Goal: Information Seeking & Learning: Learn about a topic

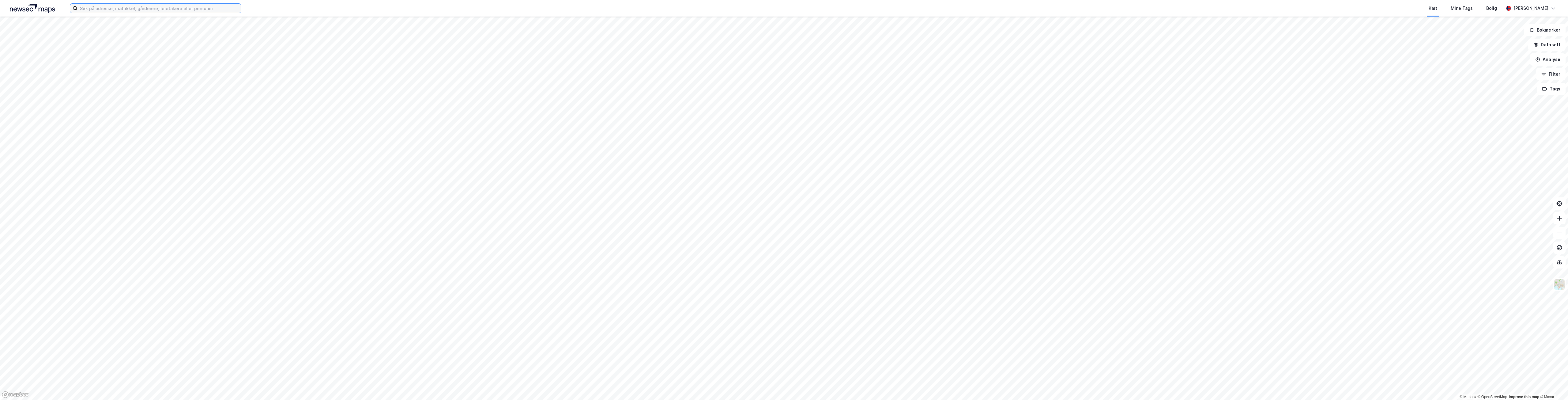
click at [129, 9] on input at bounding box center [159, 8] width 164 height 9
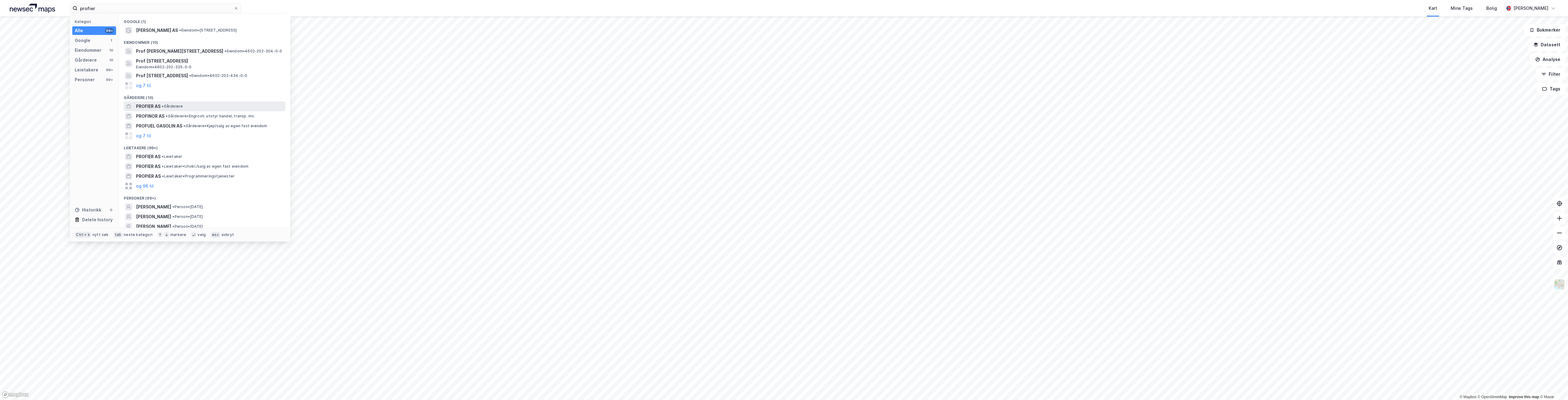
click at [160, 109] on span "PROFIER AS" at bounding box center [148, 107] width 24 height 7
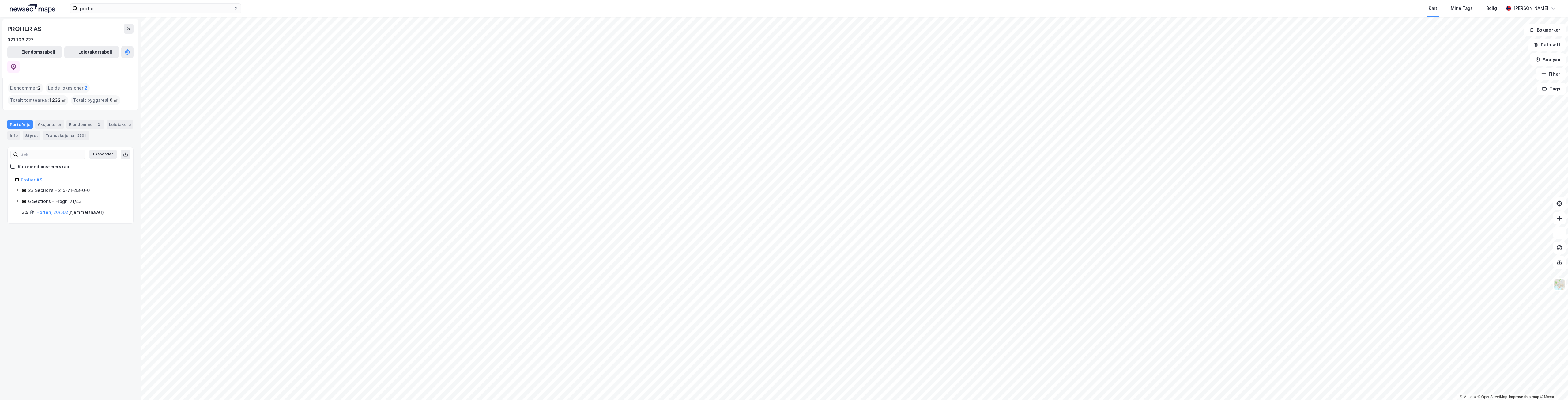
click at [19, 198] on icon at bounding box center [18, 201] width 5 height 5
click at [18, 188] on icon at bounding box center [18, 190] width 5 height 5
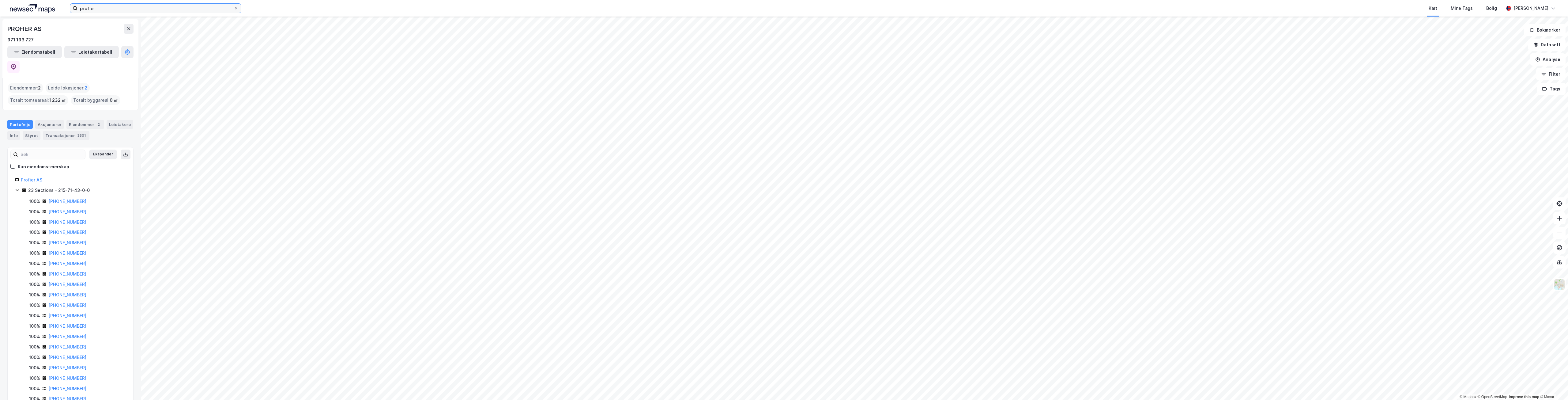
click at [174, 11] on input "profier" at bounding box center [155, 8] width 156 height 9
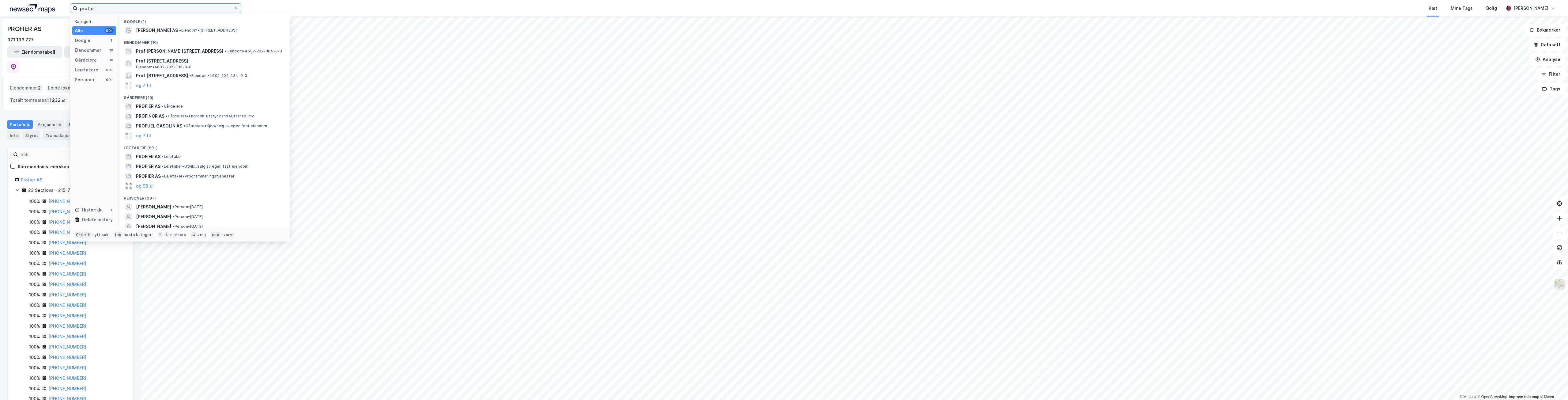
click at [174, 9] on input "profier" at bounding box center [155, 8] width 156 height 9
click at [178, 28] on span "• Eiendom • [STREET_ADDRESS]" at bounding box center [201, 30] width 58 height 5
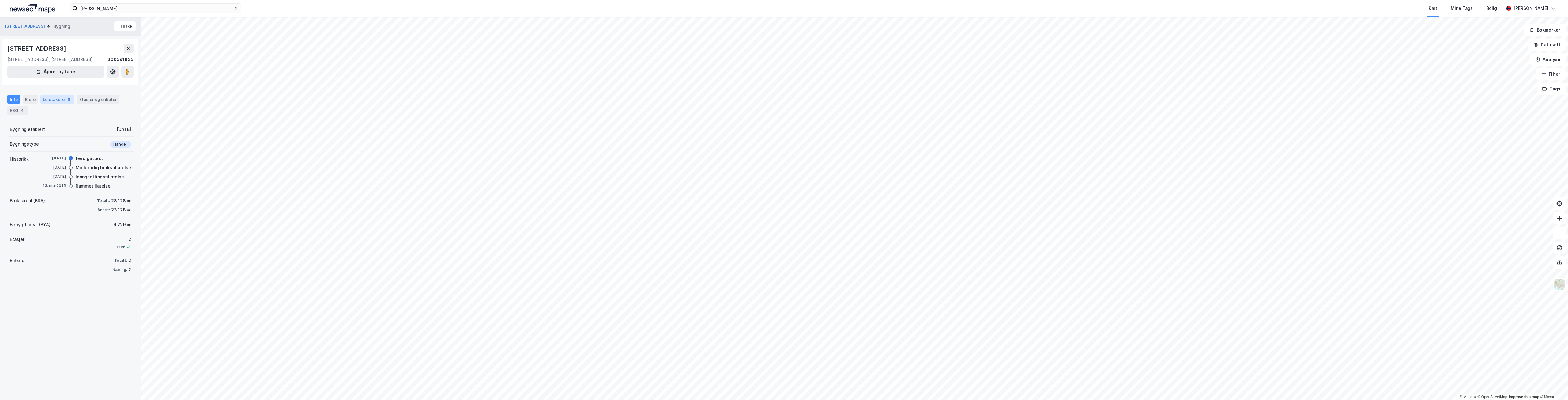
click at [65, 104] on div "Leietakere 6" at bounding box center [57, 99] width 34 height 9
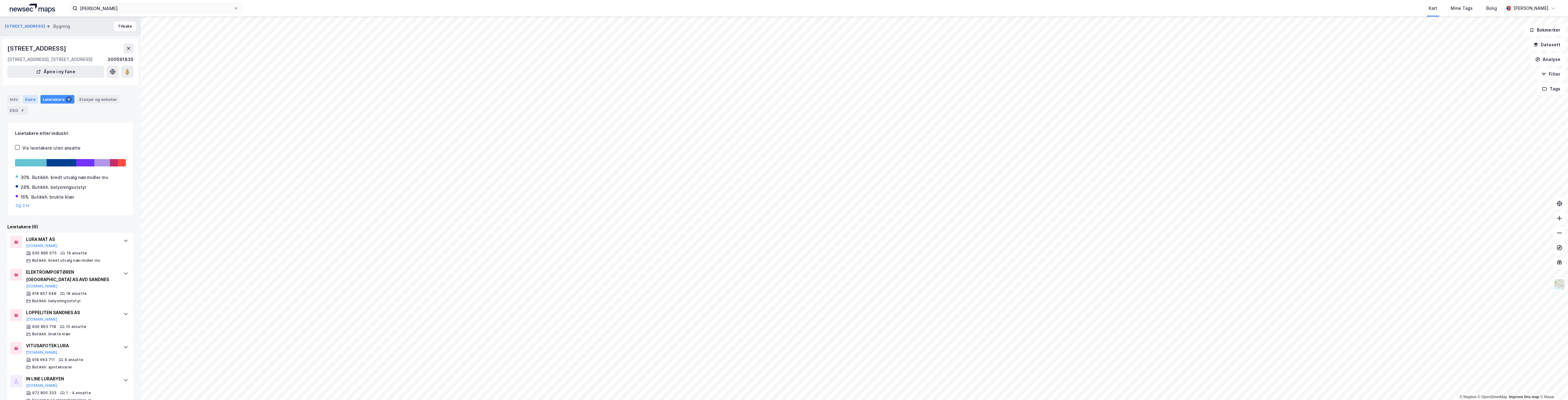
click at [31, 104] on div "Eiere" at bounding box center [30, 99] width 15 height 9
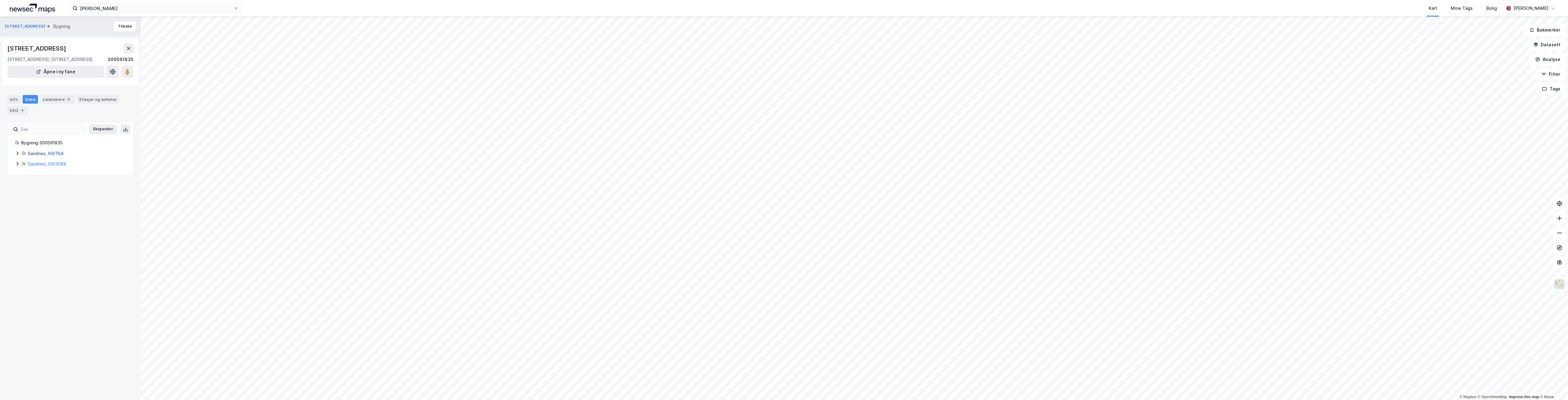
click at [46, 156] on link "Sandnes, 69/764" at bounding box center [45, 153] width 36 height 5
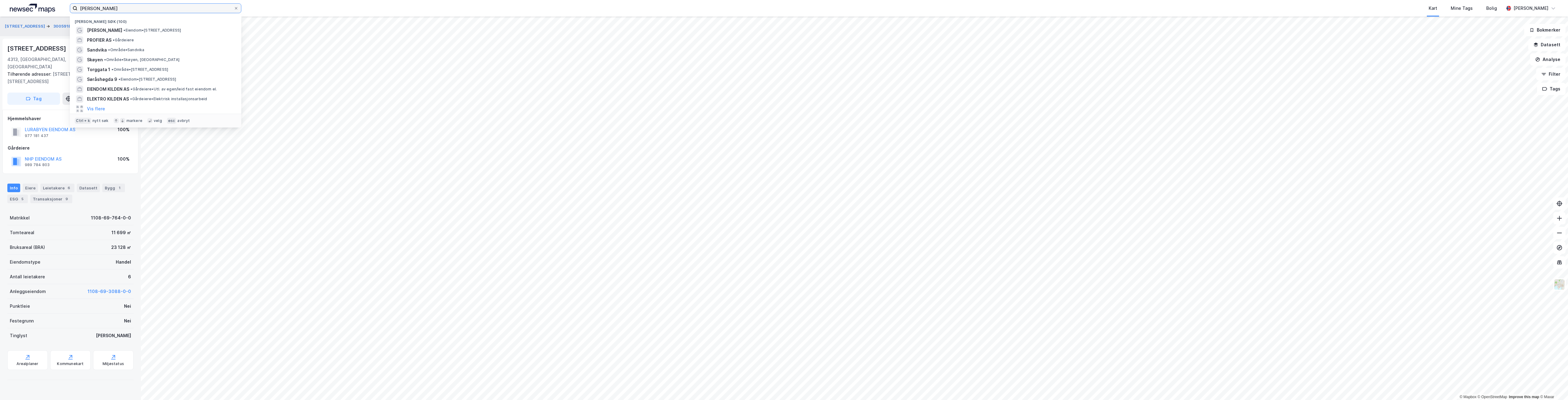
click at [148, 9] on input "[PERSON_NAME]" at bounding box center [155, 8] width 156 height 9
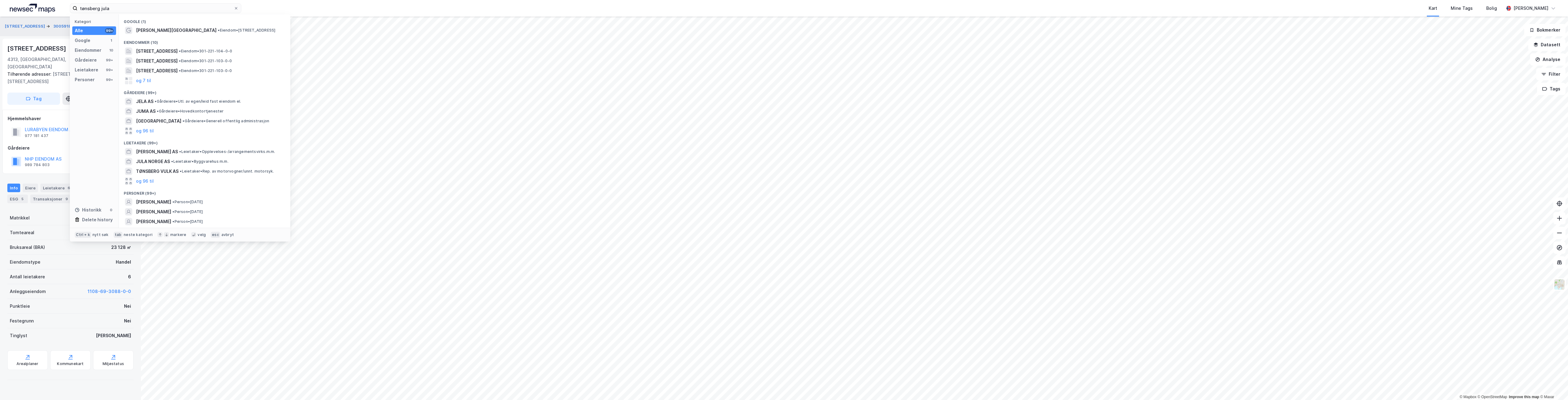
click at [161, 35] on div "Eiendommer (10)" at bounding box center [205, 41] width 172 height 11
click at [161, 32] on span "[PERSON_NAME][GEOGRAPHIC_DATA]" at bounding box center [176, 30] width 80 height 7
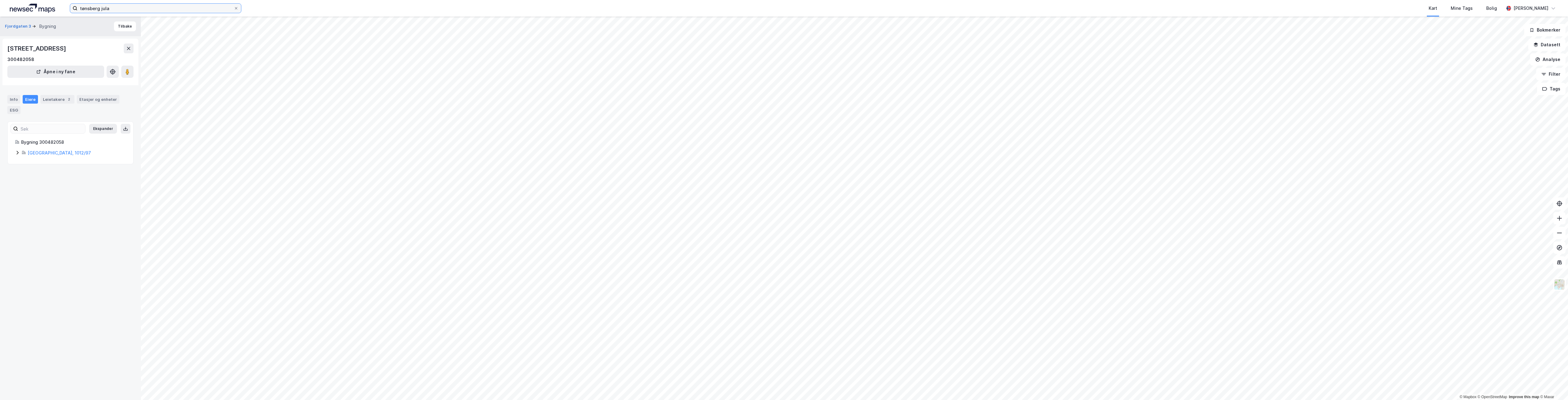
click at [178, 7] on input "tønsberg jula" at bounding box center [155, 8] width 156 height 9
click at [170, 8] on input "tønsberg jula" at bounding box center [155, 8] width 156 height 9
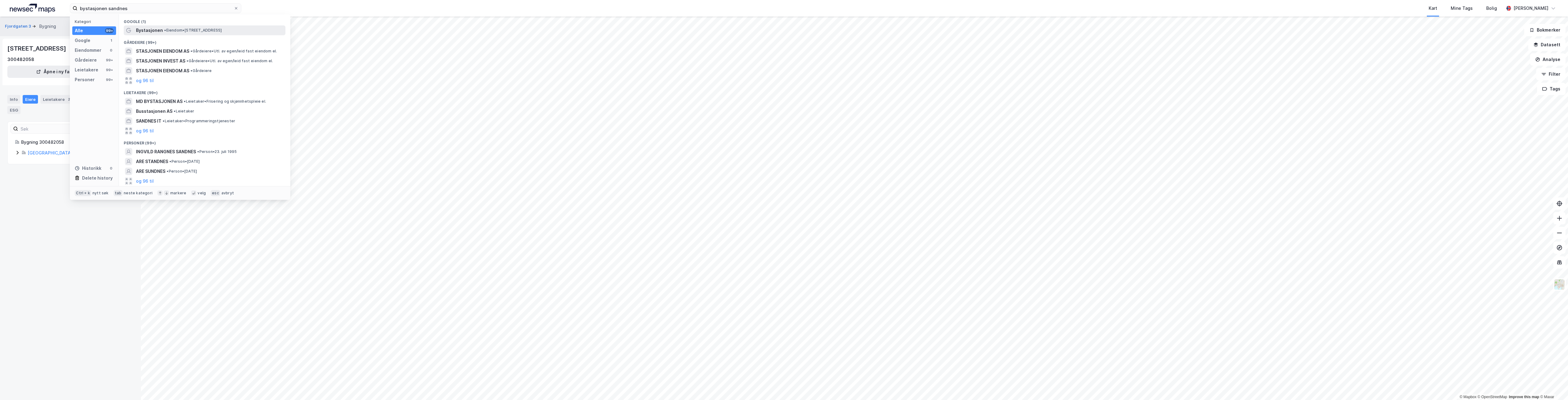
click at [165, 31] on span "•" at bounding box center [165, 30] width 2 height 5
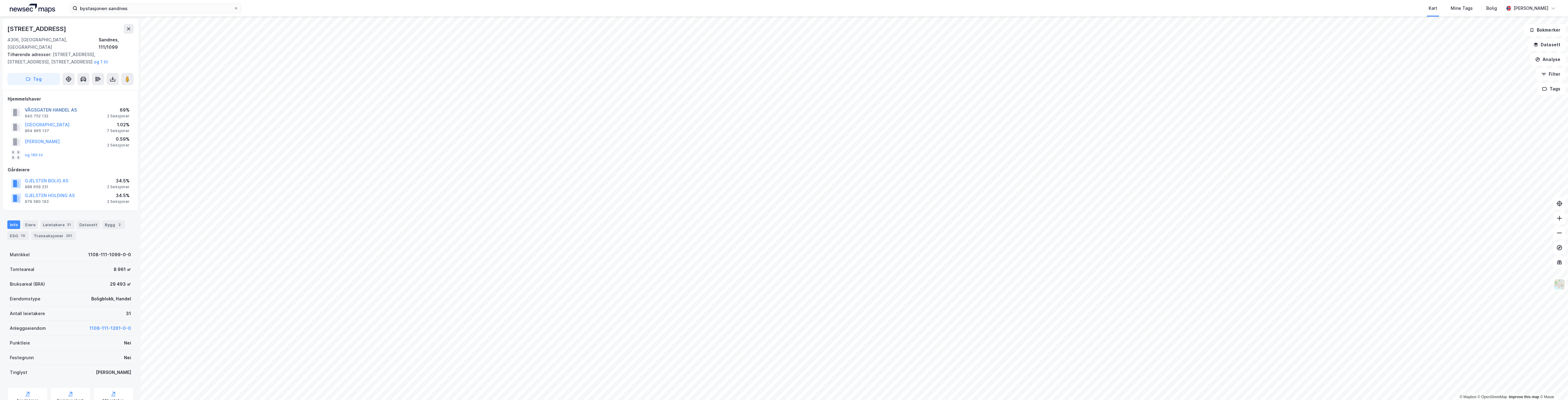
click at [0, 0] on button "VÅGSGATEN HANDEL AS" at bounding box center [0, 0] width 0 height 0
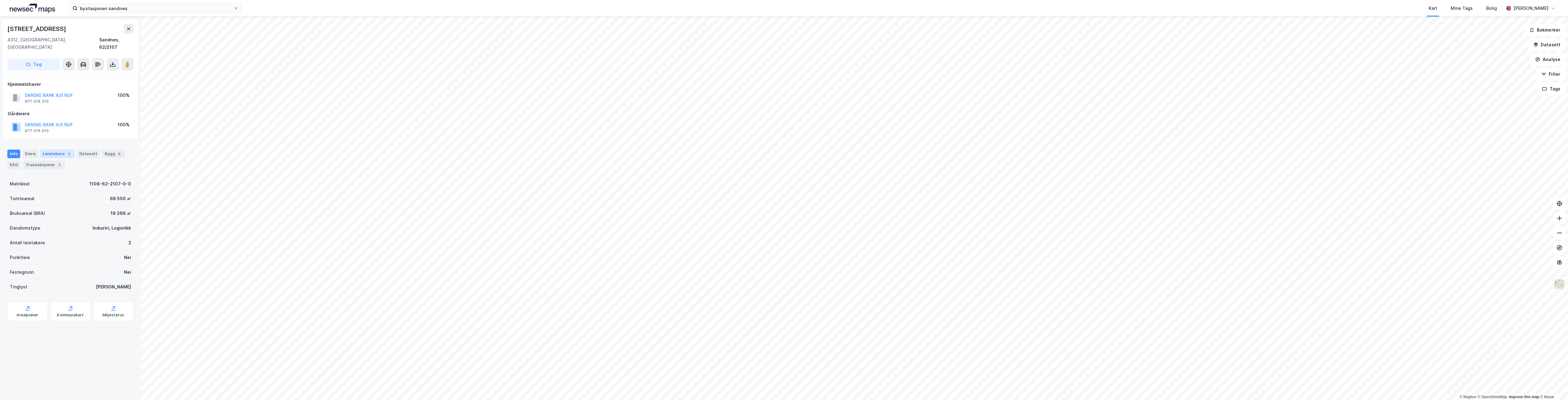
click at [57, 150] on div "Leietakere 2" at bounding box center [57, 154] width 34 height 9
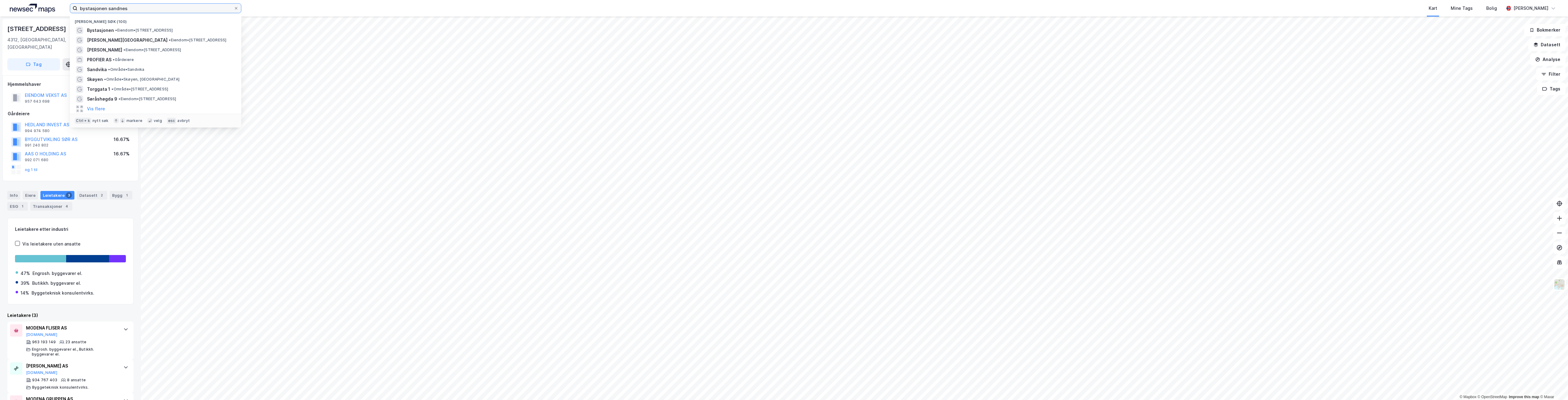
click at [141, 9] on input "bystasjonen sandnes" at bounding box center [155, 8] width 156 height 9
click at [141, 9] on input "bystasjonen sandnes" at bounding box center [155, 8] width 156 height 9
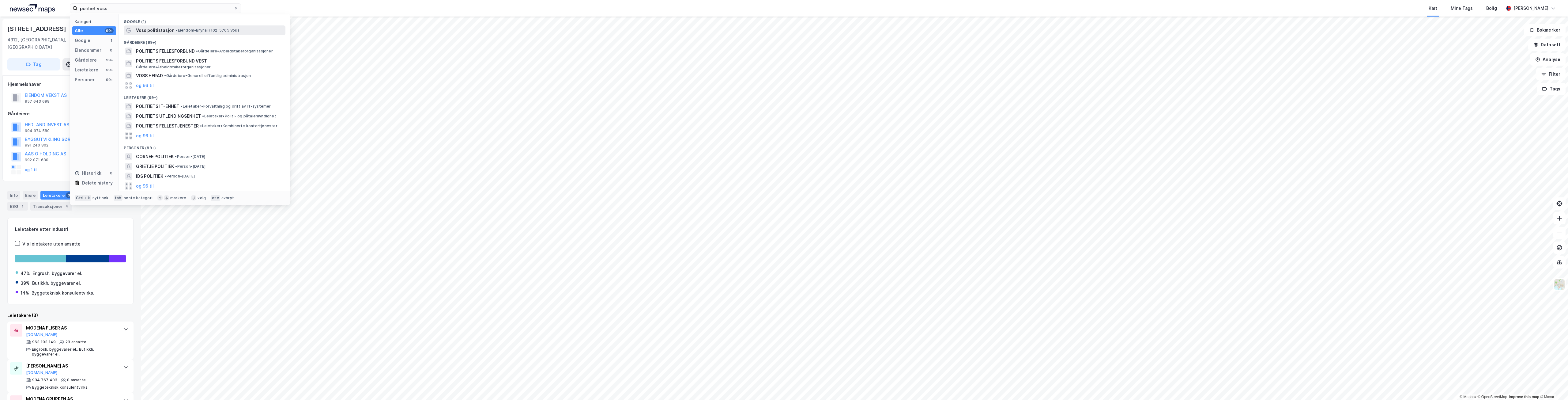
click at [156, 33] on span "Voss politistasjon" at bounding box center [155, 30] width 38 height 7
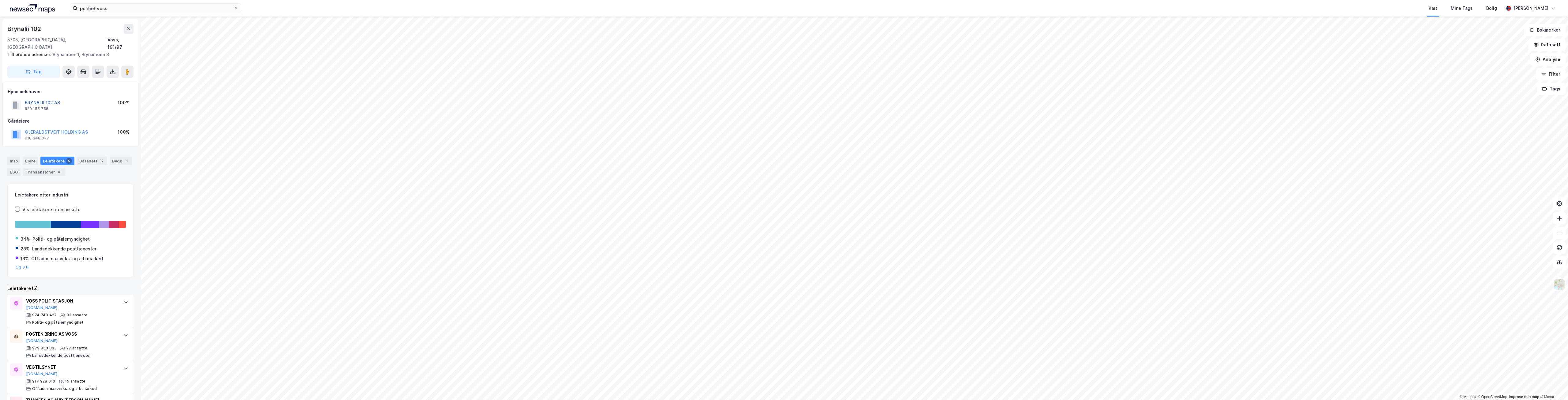
click at [0, 0] on button "BRYNALII 102 AS" at bounding box center [0, 0] width 0 height 0
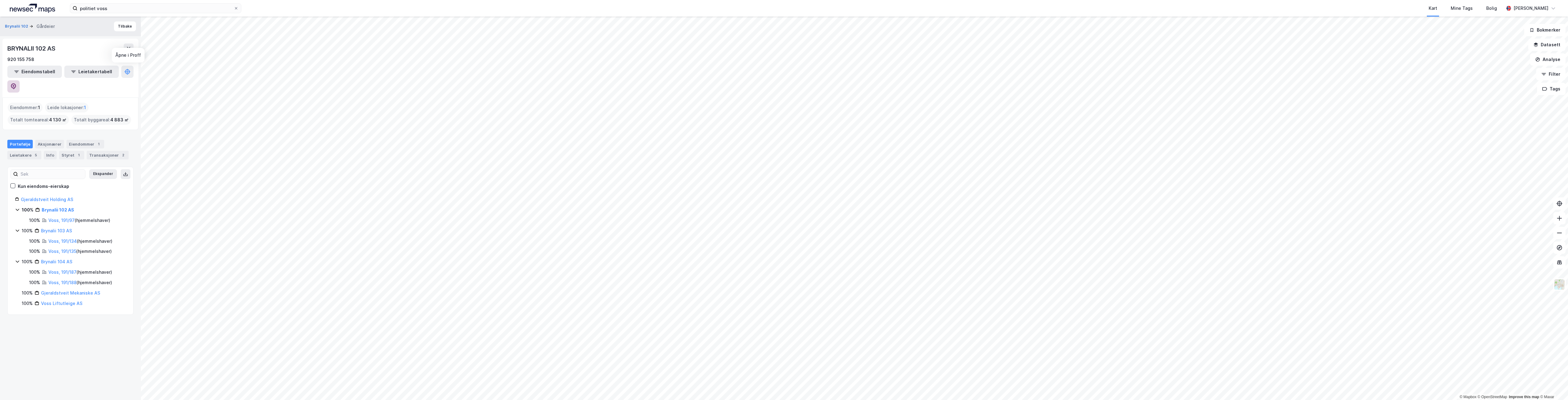
click at [16, 83] on icon at bounding box center [13, 86] width 5 height 6
click at [96, 141] on div "1" at bounding box center [99, 144] width 6 height 6
click at [75, 152] on div "1" at bounding box center [79, 155] width 6 height 6
click at [110, 151] on div "Transaksjoner 2" at bounding box center [107, 155] width 42 height 9
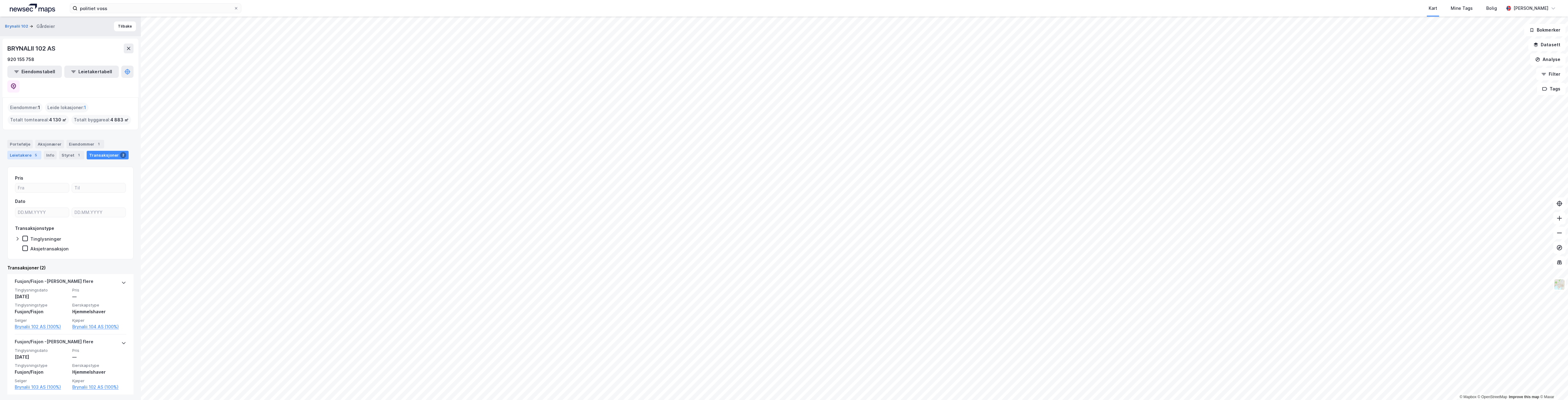
click at [27, 151] on div "Leietakere 5" at bounding box center [24, 155] width 34 height 9
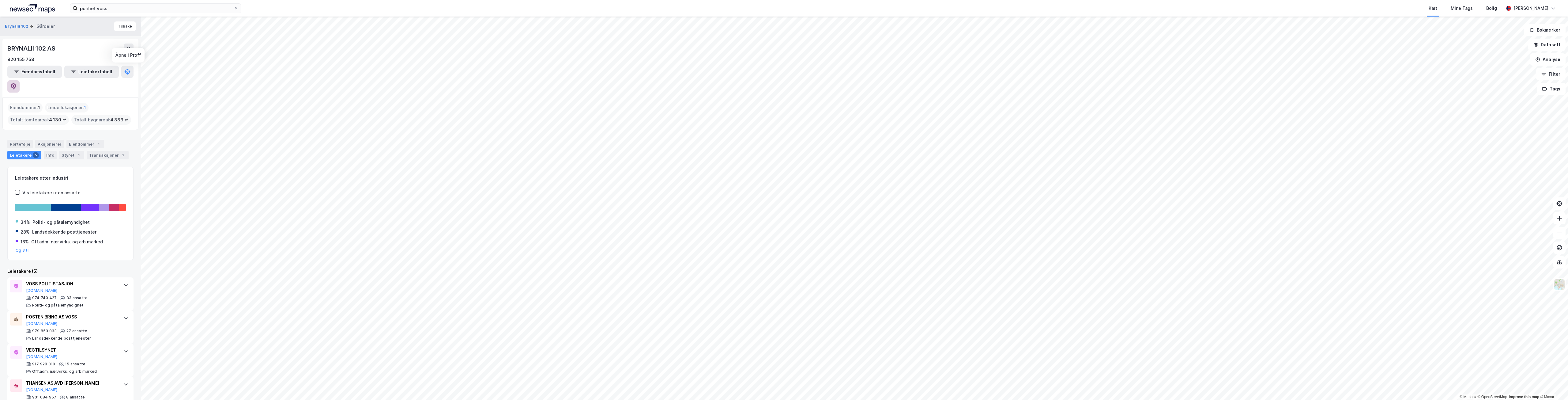
click at [19, 80] on button at bounding box center [13, 86] width 12 height 12
click at [115, 9] on input "politiet voss" at bounding box center [155, 8] width 156 height 9
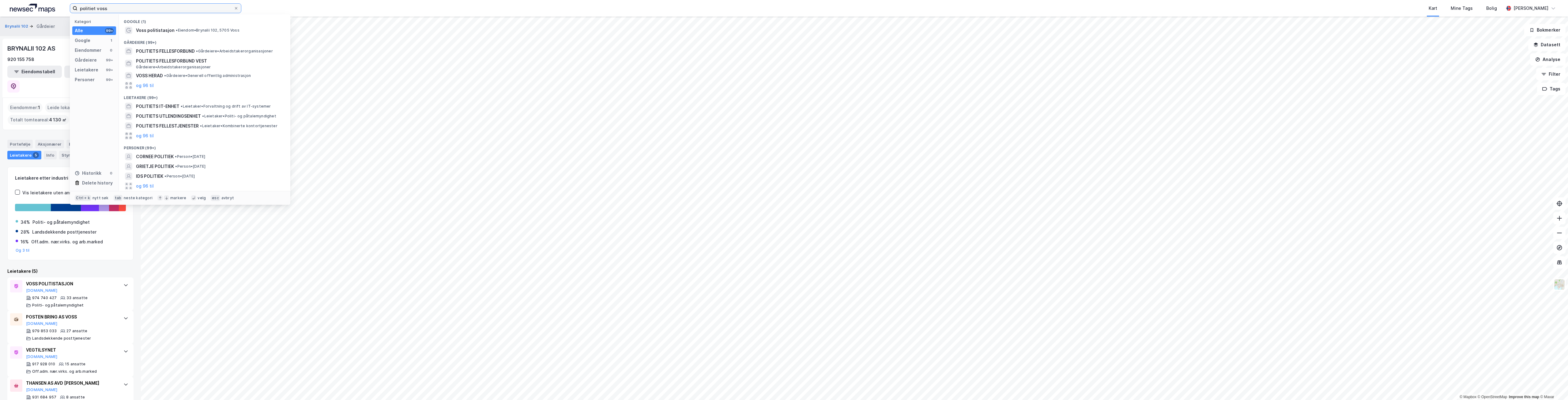
click at [115, 9] on input "politiet voss" at bounding box center [155, 8] width 156 height 9
click at [172, 32] on span "Ålesund Politistasjon" at bounding box center [159, 30] width 46 height 7
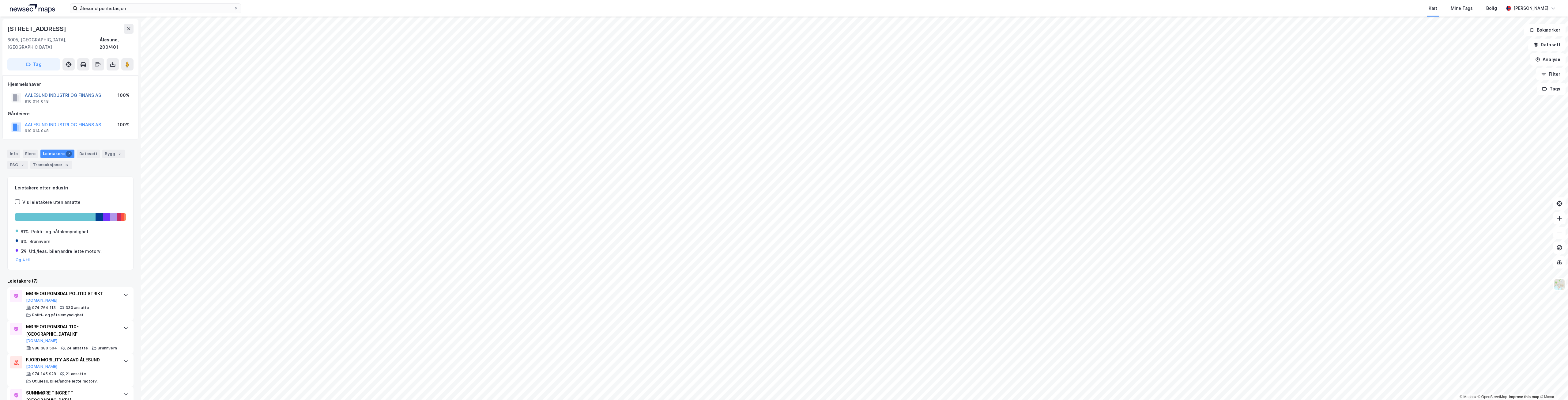
click at [0, 0] on button "AALESUND INDUSTRI OG FINANS AS" at bounding box center [0, 0] width 0 height 0
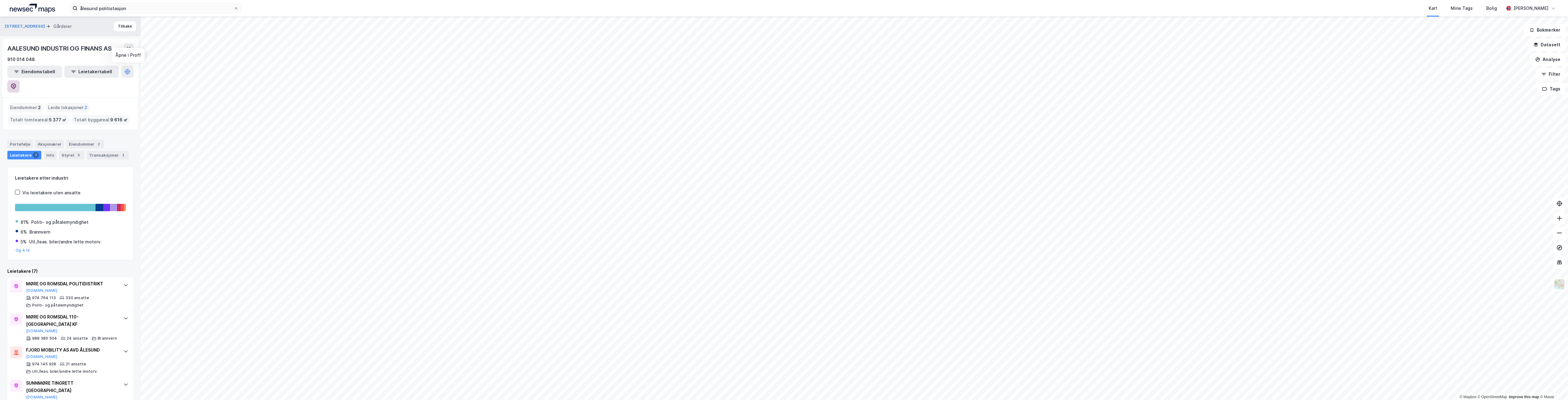
click at [19, 80] on button at bounding box center [13, 86] width 12 height 12
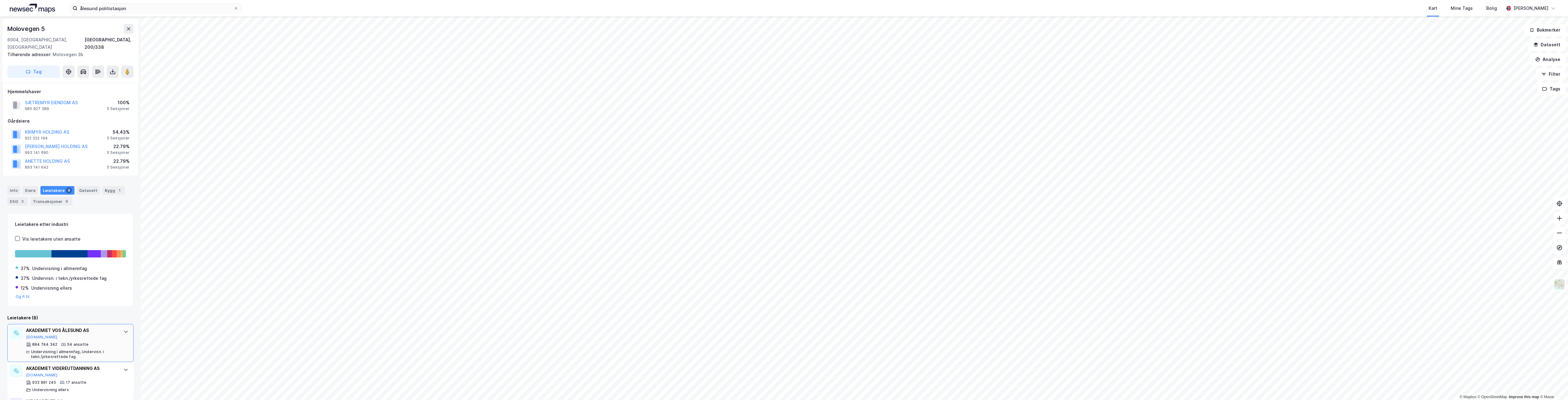
click at [89, 329] on div "AKADEMIET VGS ÅLESUND AS [DOMAIN_NAME]" at bounding box center [72, 332] width 91 height 13
click at [0, 0] on button "SÆTREMYR EIENDOM AS" at bounding box center [0, 0] width 0 height 0
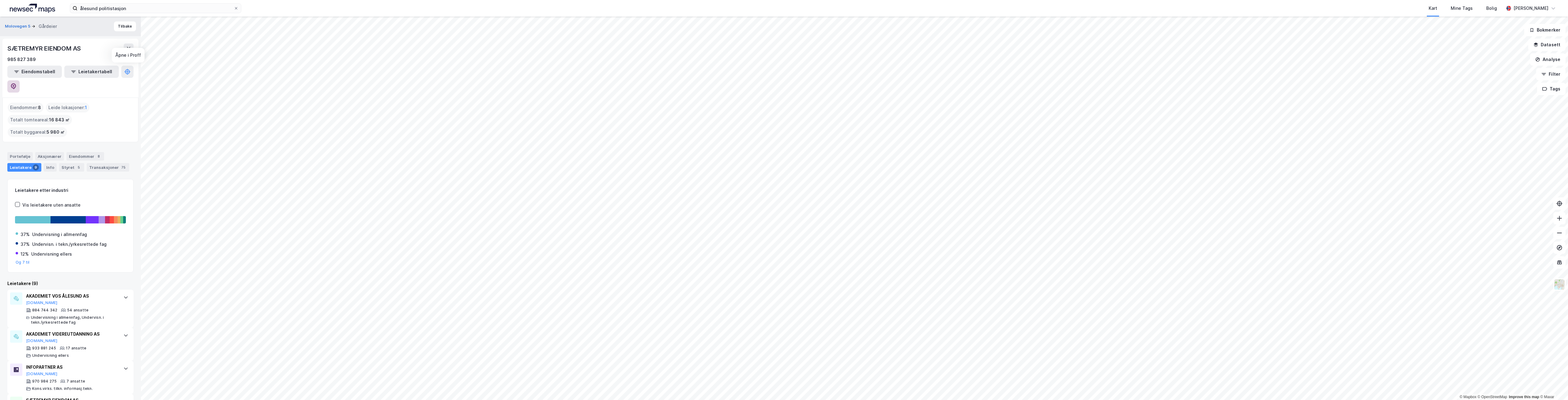
click at [16, 83] on icon at bounding box center [13, 86] width 6 height 6
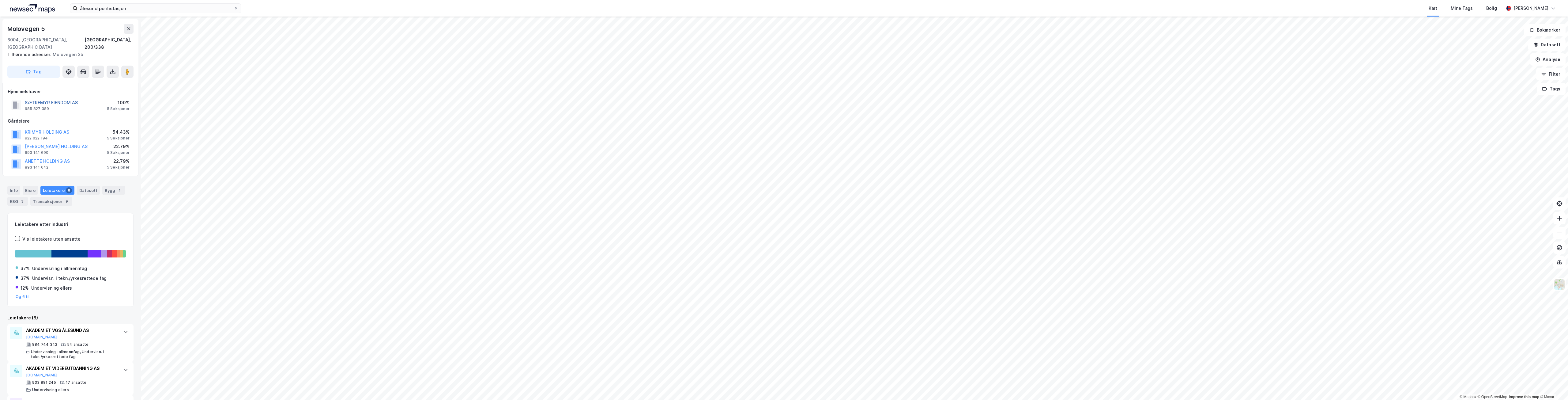
click at [0, 0] on button "SÆTREMYR EIENDOM AS" at bounding box center [0, 0] width 0 height 0
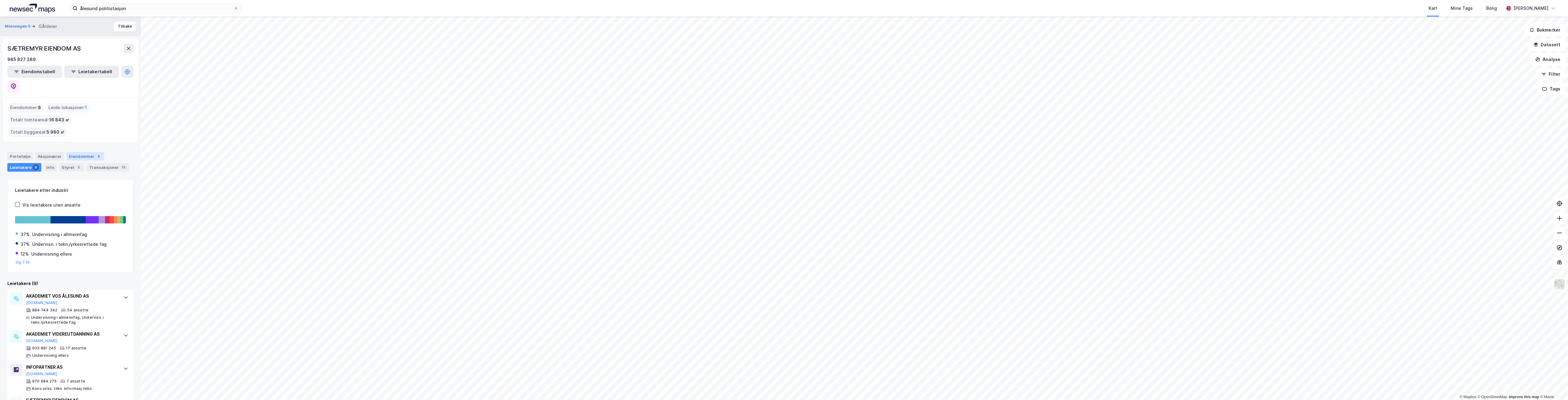
click at [76, 152] on div "Eiendommer 8" at bounding box center [85, 156] width 38 height 9
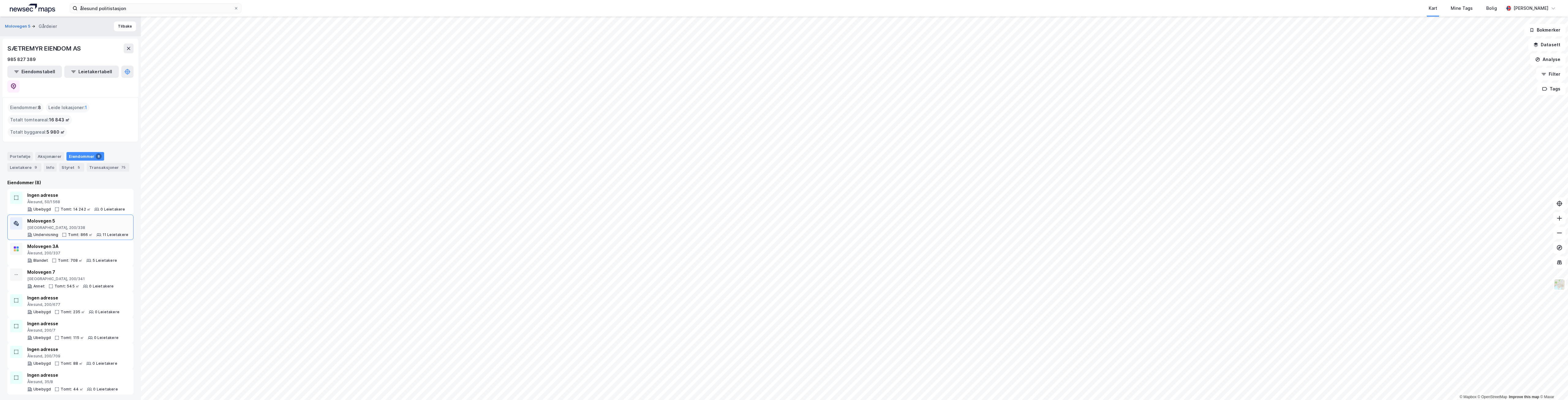
click at [80, 225] on div "[GEOGRAPHIC_DATA], 200/338" at bounding box center [78, 228] width 101 height 5
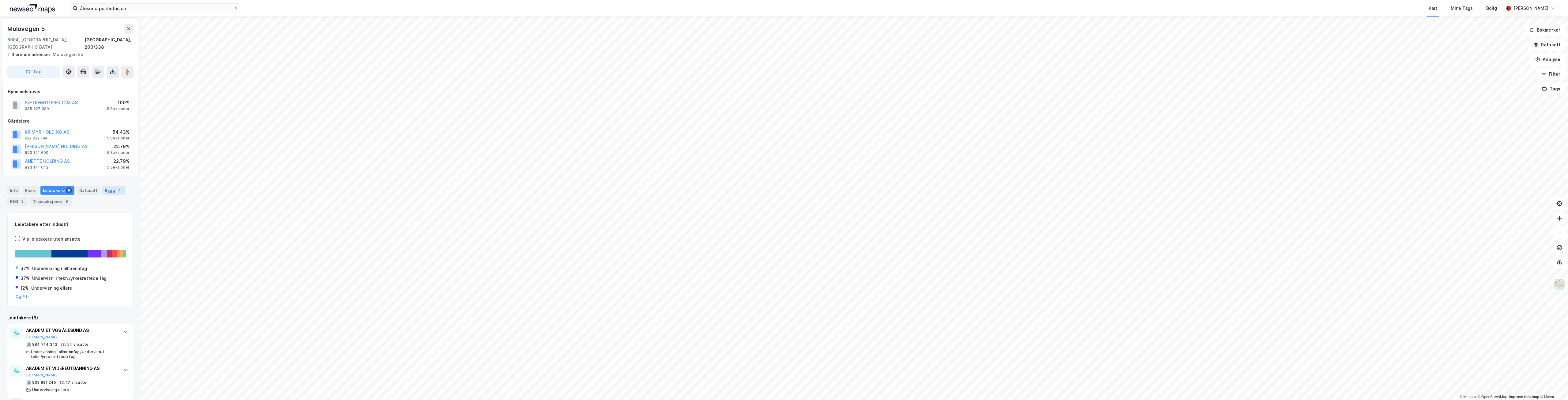
click at [107, 186] on div "Bygg 1" at bounding box center [113, 190] width 23 height 9
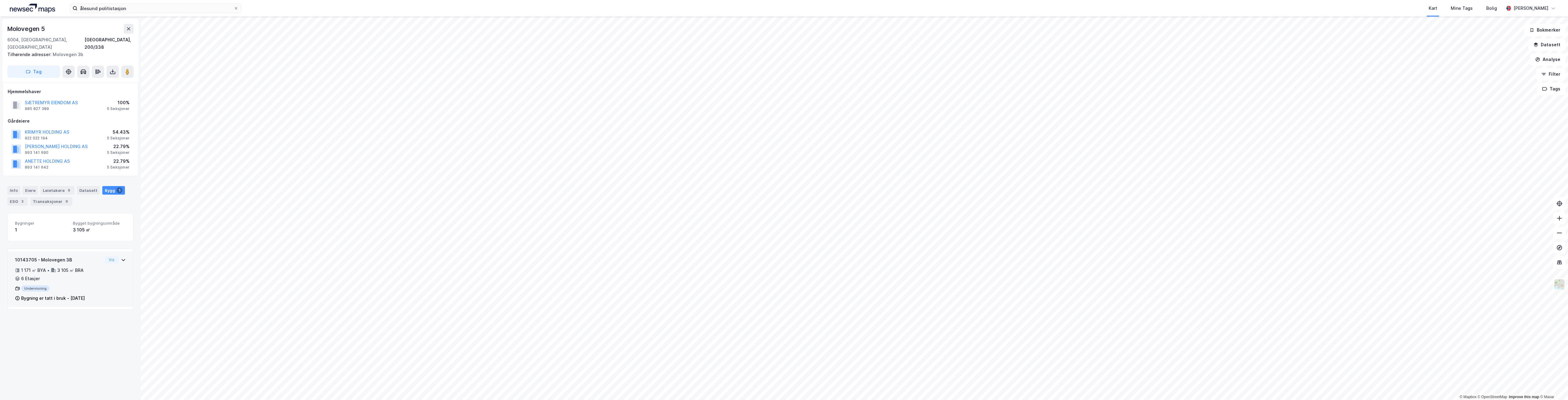
click at [86, 275] on div "10143705 - Molovegen 3B 1 171 ㎡ BYA • 3 105 ㎡ BRA • 6 Etasjer Undervisning Bygn…" at bounding box center [58, 279] width 87 height 46
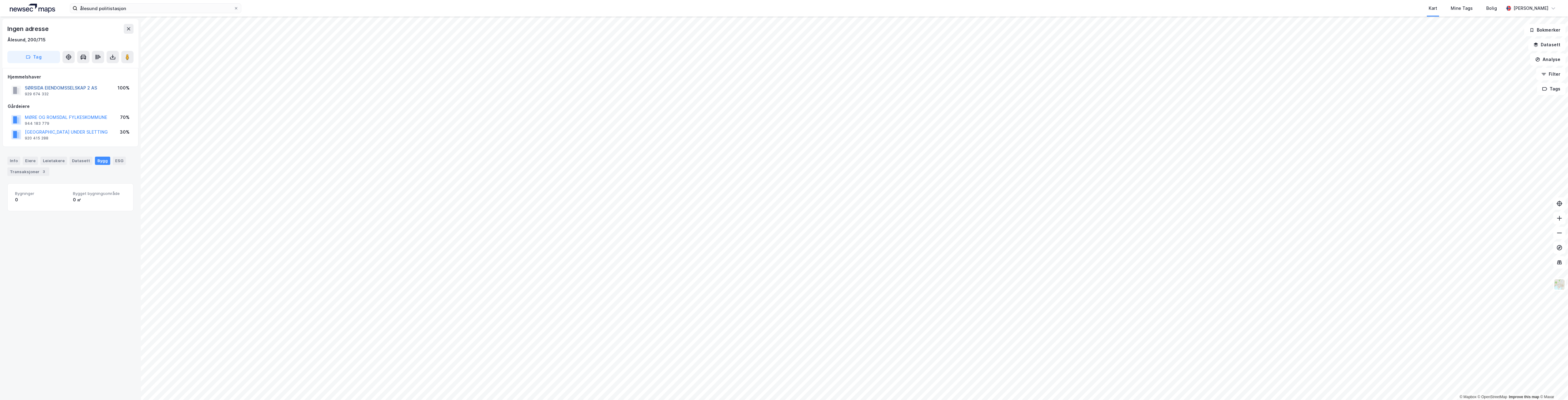
click at [0, 0] on button "SØRSIDA EIENDOMSSELSKAP 2 AS" at bounding box center [0, 0] width 0 height 0
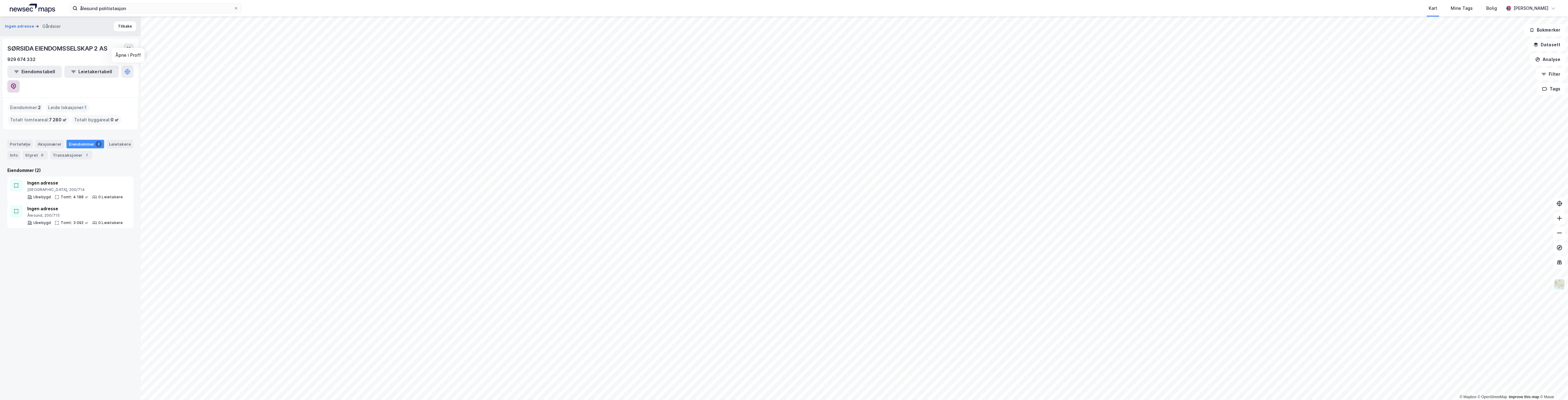
click at [16, 83] on icon at bounding box center [13, 86] width 5 height 6
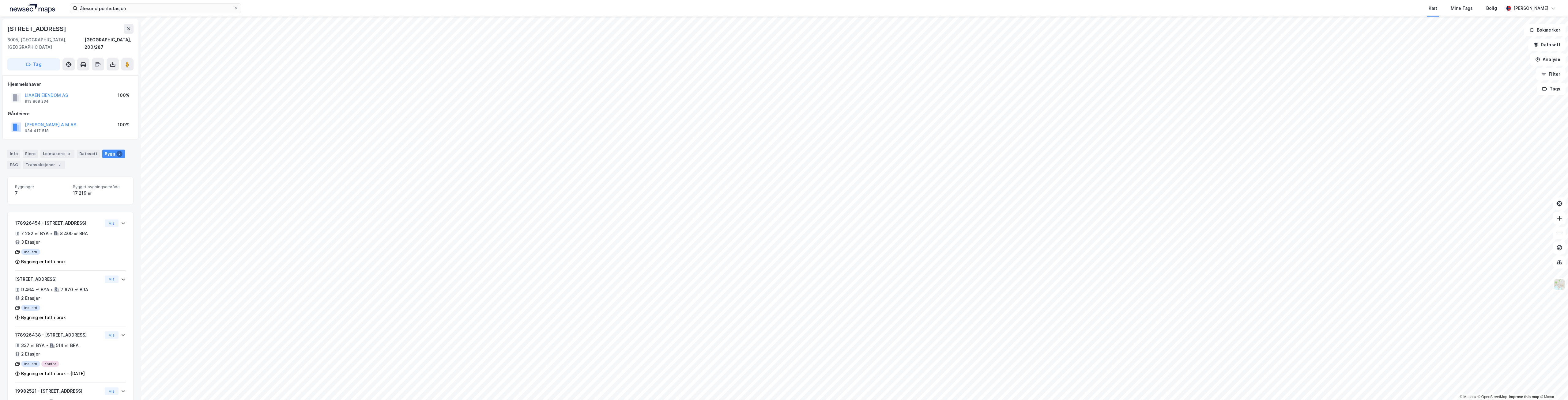
scroll to position [1, 0]
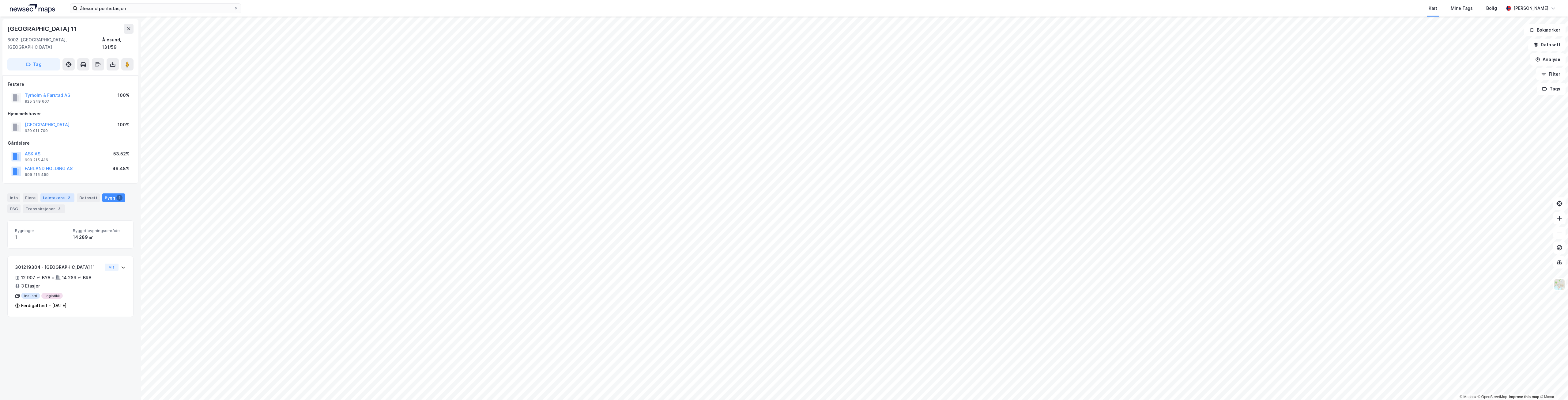
click at [66, 194] on div "2" at bounding box center [69, 197] width 6 height 6
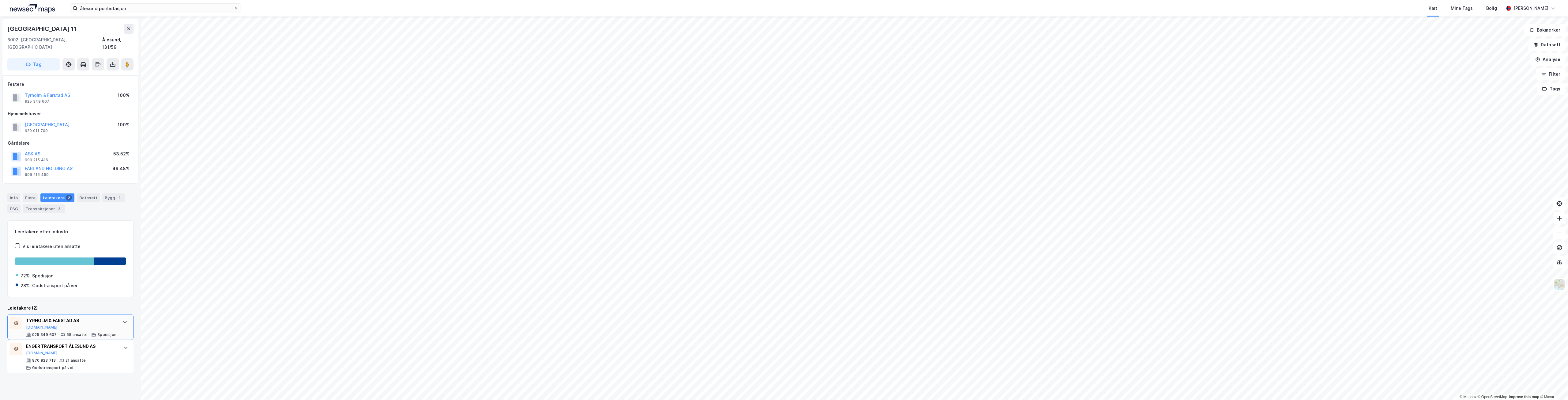
click at [105, 317] on div "TYRHOLM & FARSTAD AS" at bounding box center [71, 320] width 90 height 7
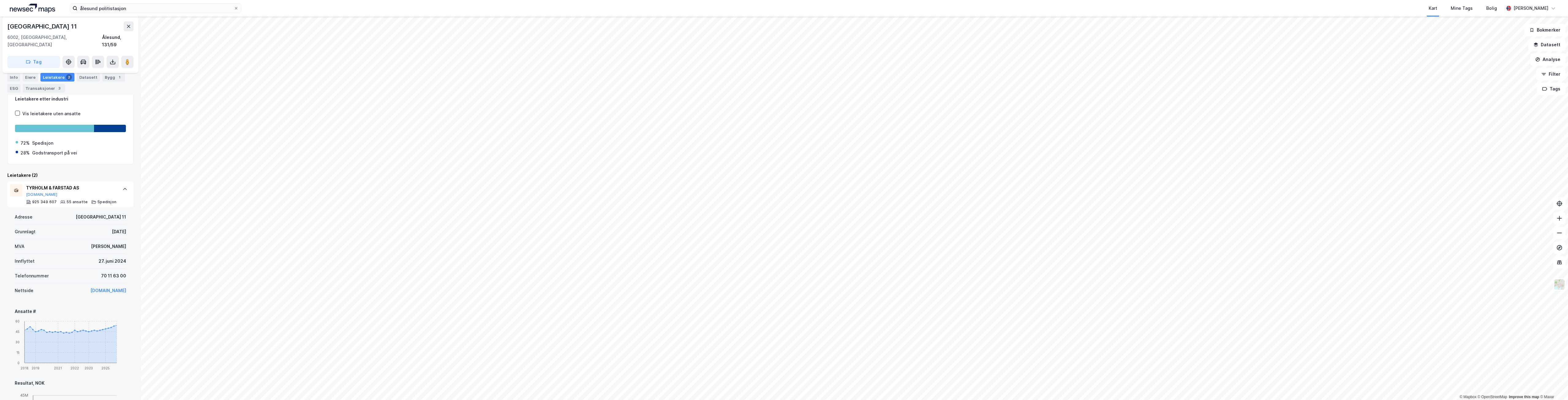
scroll to position [153, 0]
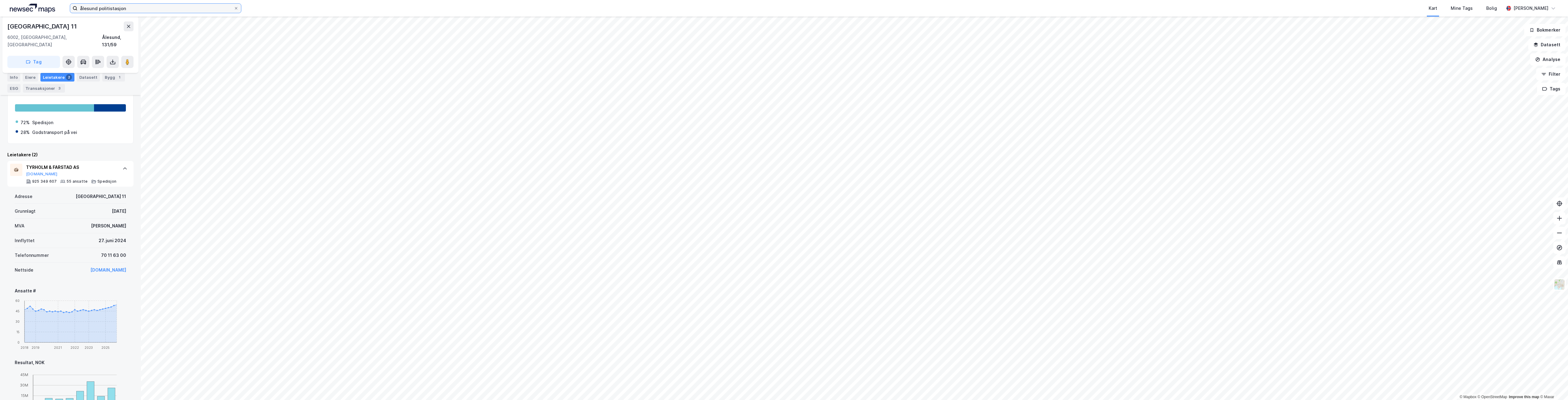
click at [133, 9] on input "ålesund politistasjon" at bounding box center [155, 8] width 156 height 9
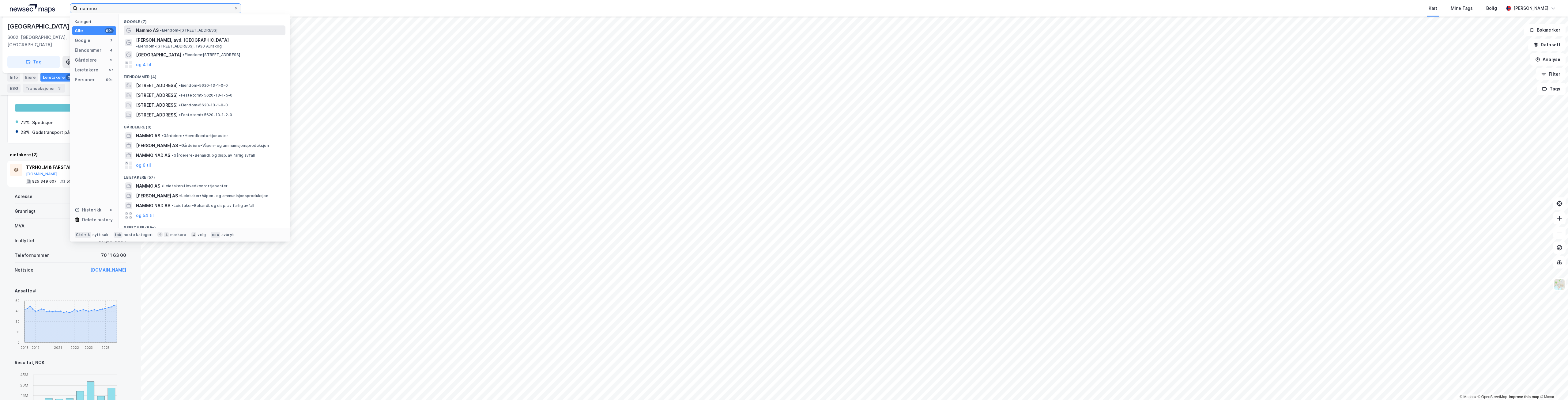
type input "nammo"
click at [162, 29] on span "•" at bounding box center [161, 30] width 2 height 5
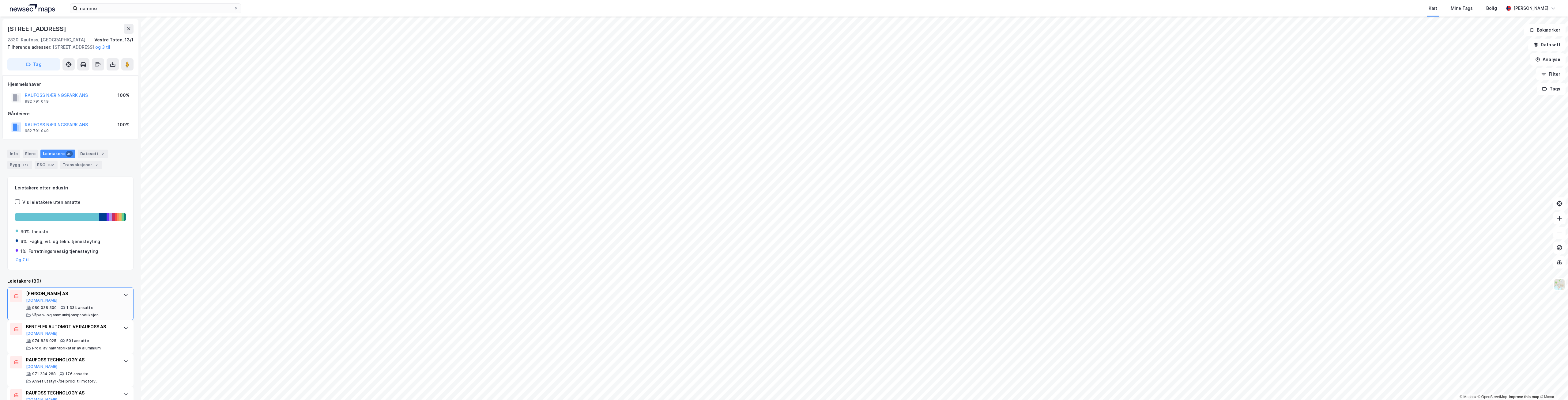
click at [79, 311] on div "[PERSON_NAME] AS [DOMAIN_NAME] 980 038 300 1 334 ansatte Våpen- og ammunisjonsp…" at bounding box center [72, 303] width 91 height 27
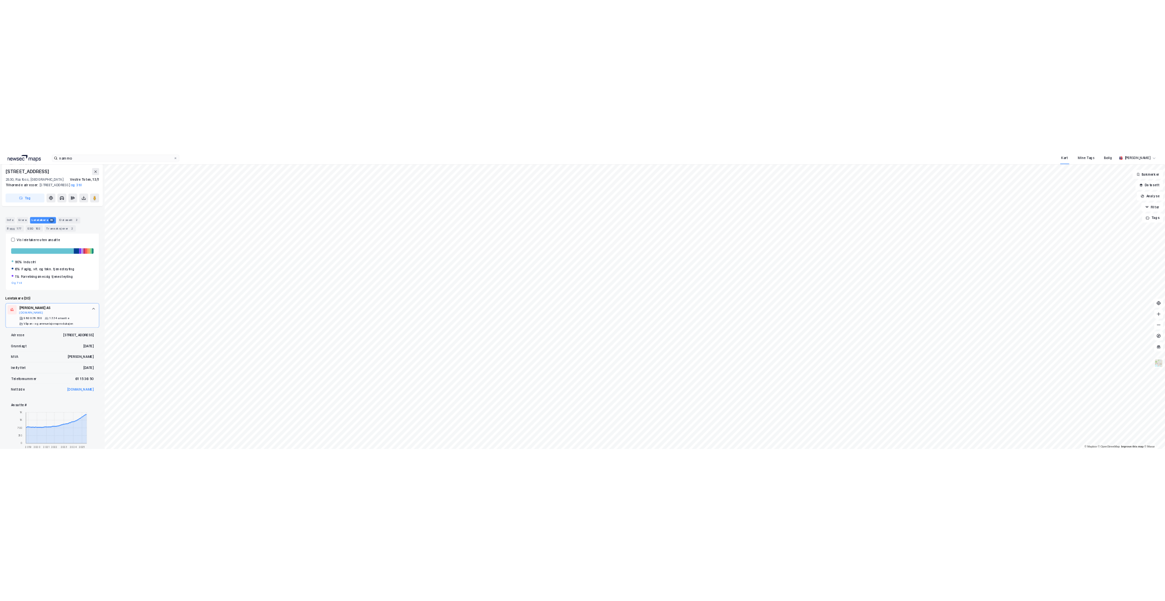
scroll to position [151, 0]
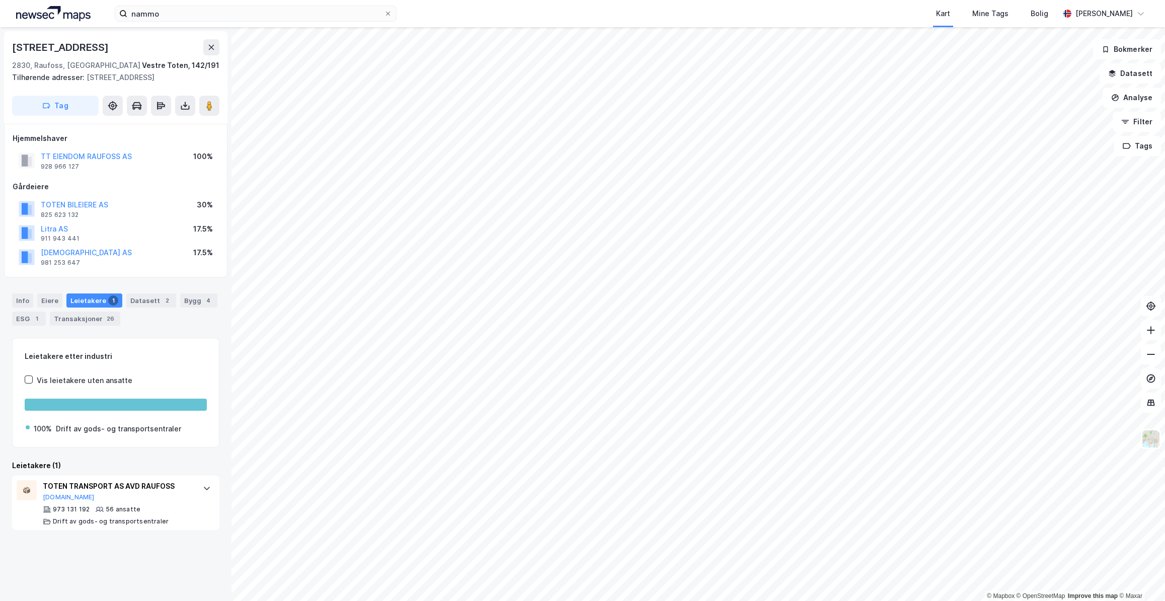
click at [34, 12] on img at bounding box center [53, 13] width 74 height 15
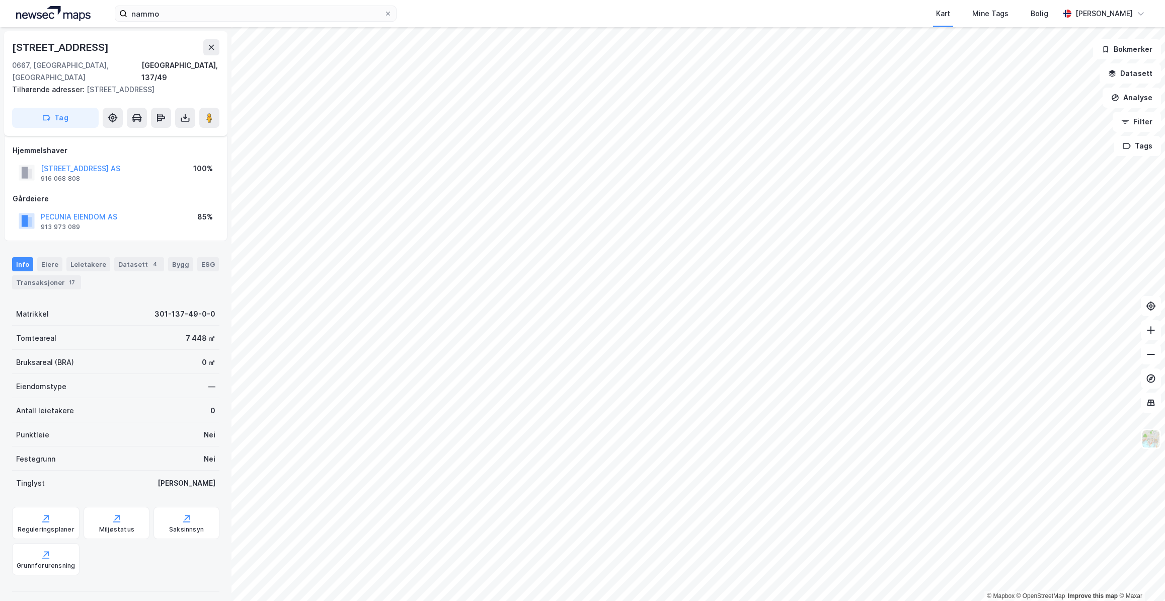
scroll to position [60, 0]
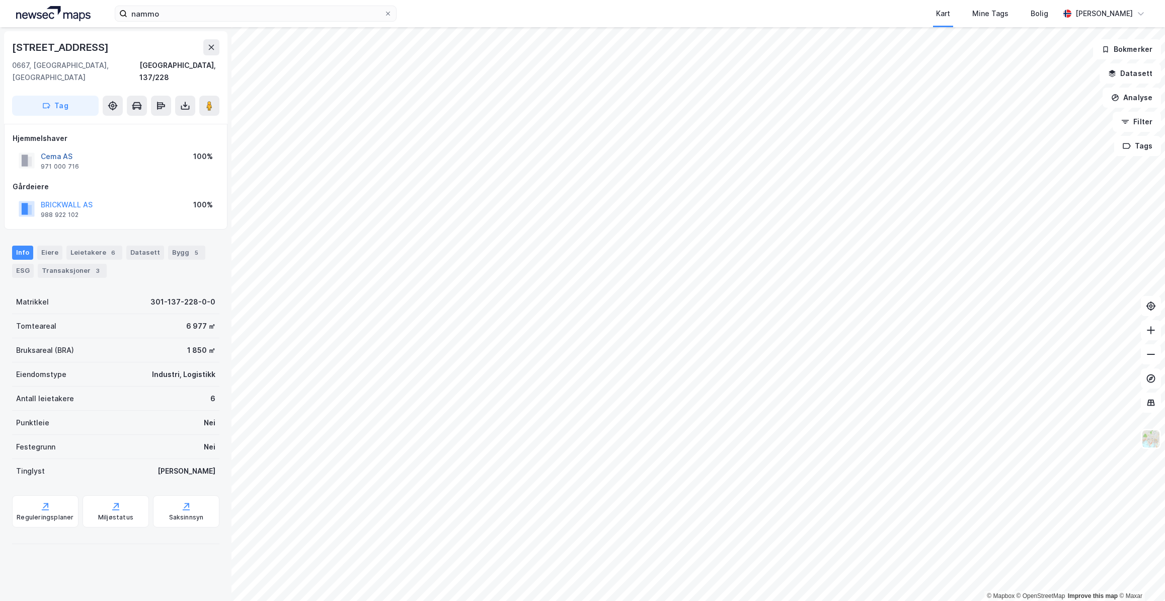
click at [0, 0] on button "Cema AS" at bounding box center [0, 0] width 0 height 0
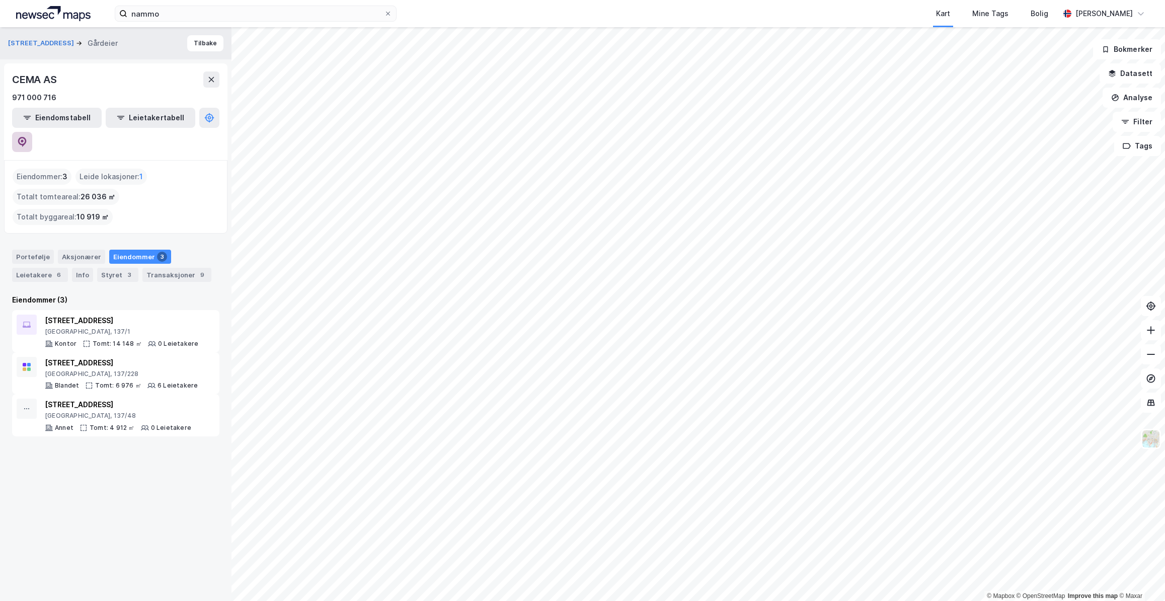
click at [27, 137] on icon at bounding box center [22, 142] width 10 height 10
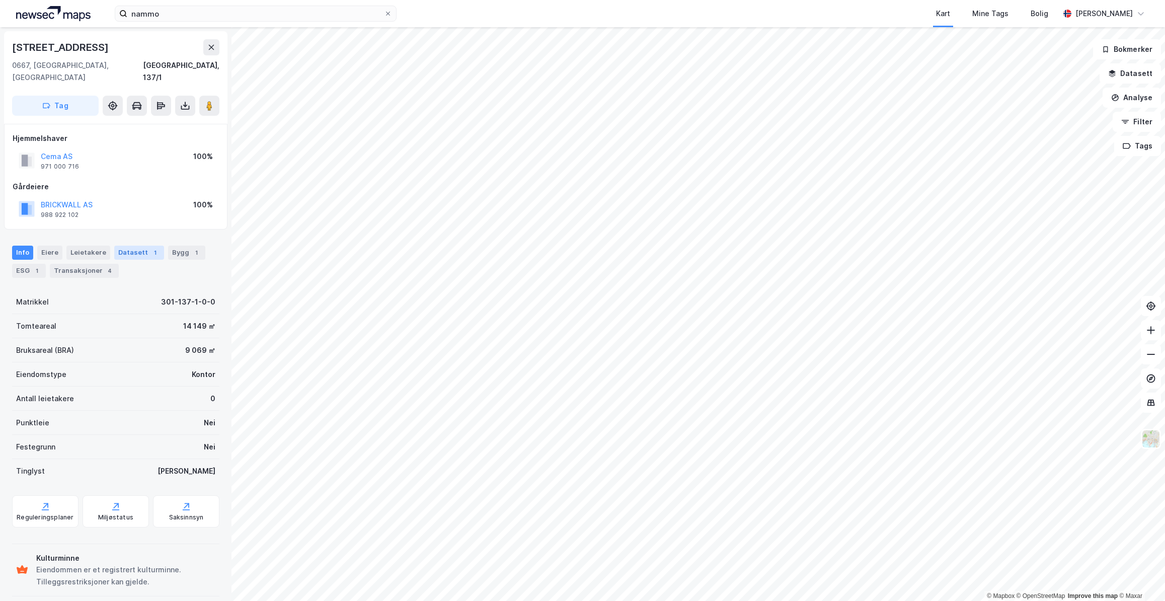
click at [150, 248] on div "1" at bounding box center [155, 253] width 10 height 10
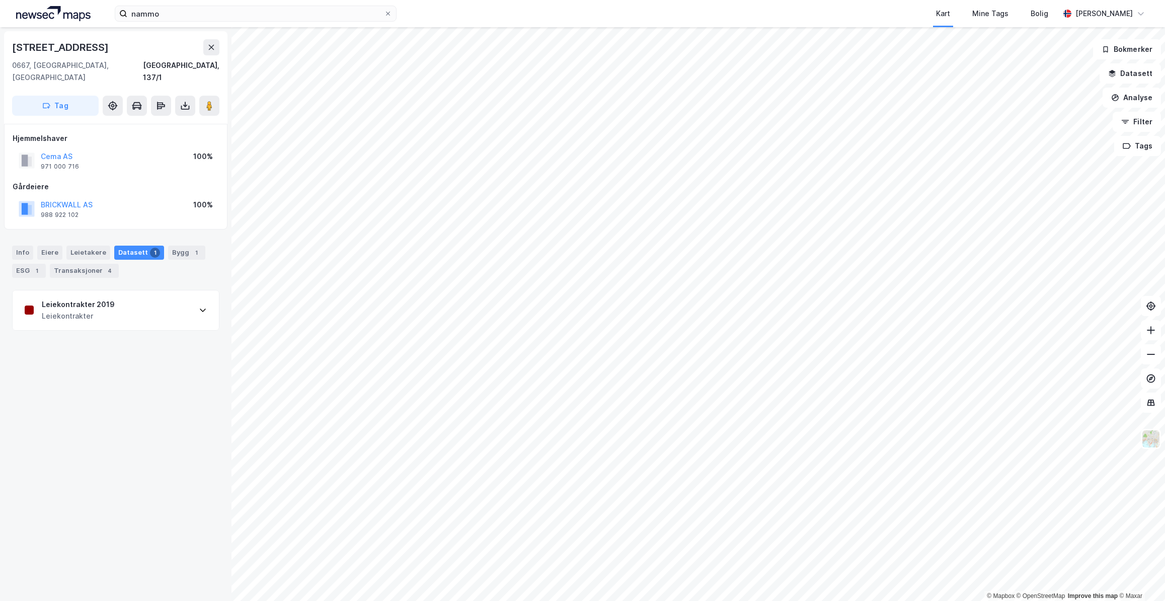
click at [64, 310] on div "Leiekontrakter" at bounding box center [78, 316] width 73 height 12
click at [66, 246] on div "Leietakere 6" at bounding box center [94, 253] width 56 height 14
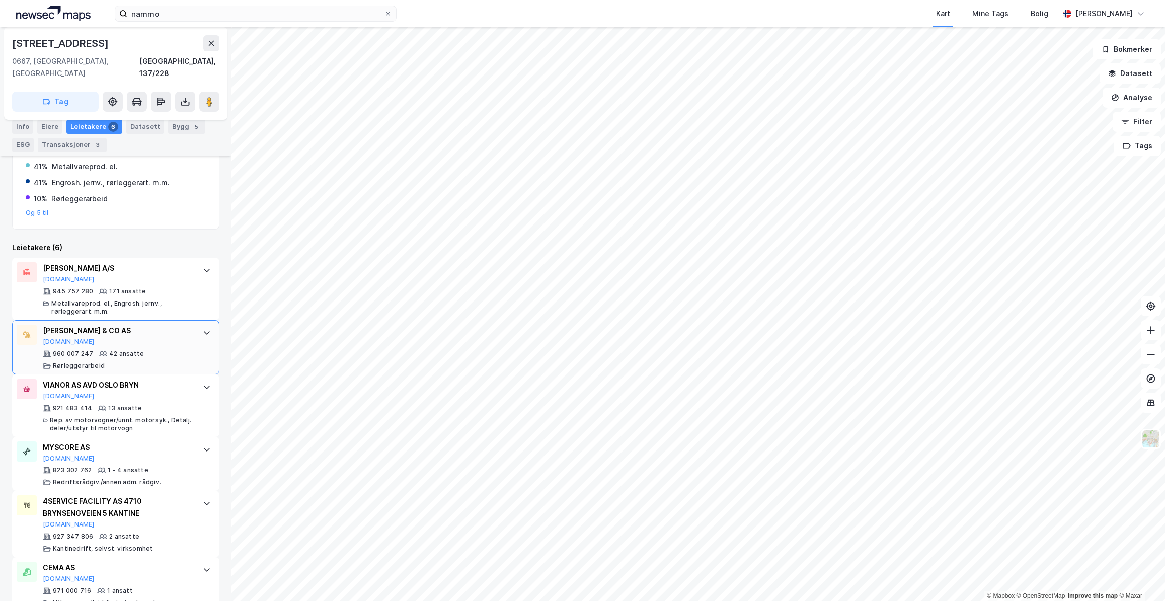
scroll to position [225, 0]
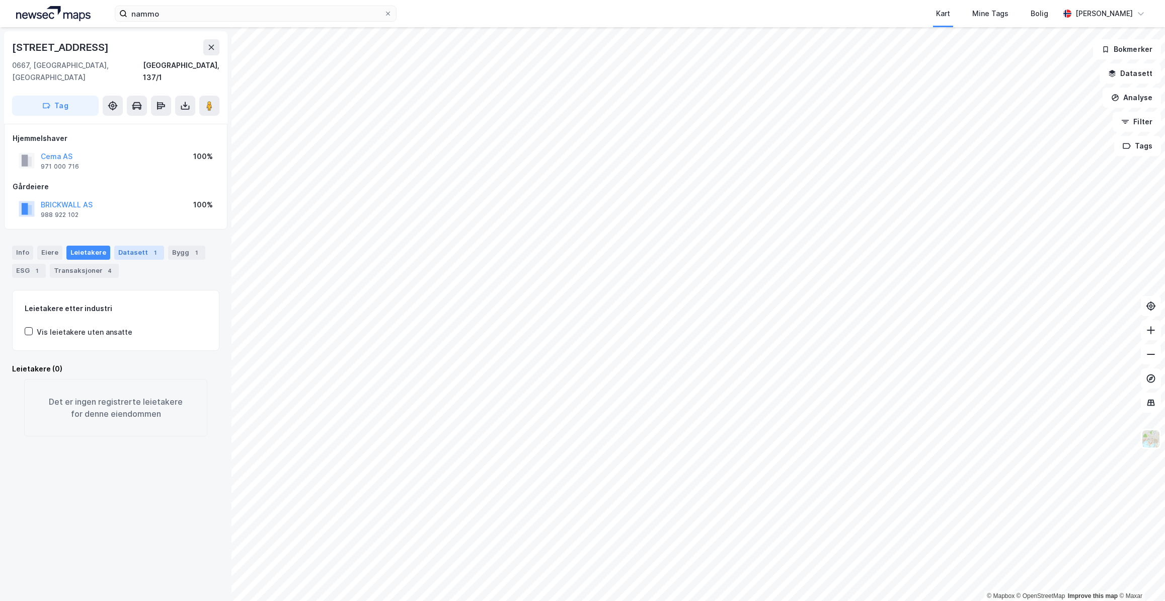
click at [122, 246] on div "Datasett 1" at bounding box center [139, 253] width 50 height 14
click at [201, 246] on div "Info [PERSON_NAME] Datasett 1 Bygg 1 ESG 1 Transaksjoner 4" at bounding box center [115, 262] width 207 height 32
click at [191, 248] on div "1" at bounding box center [196, 253] width 10 height 10
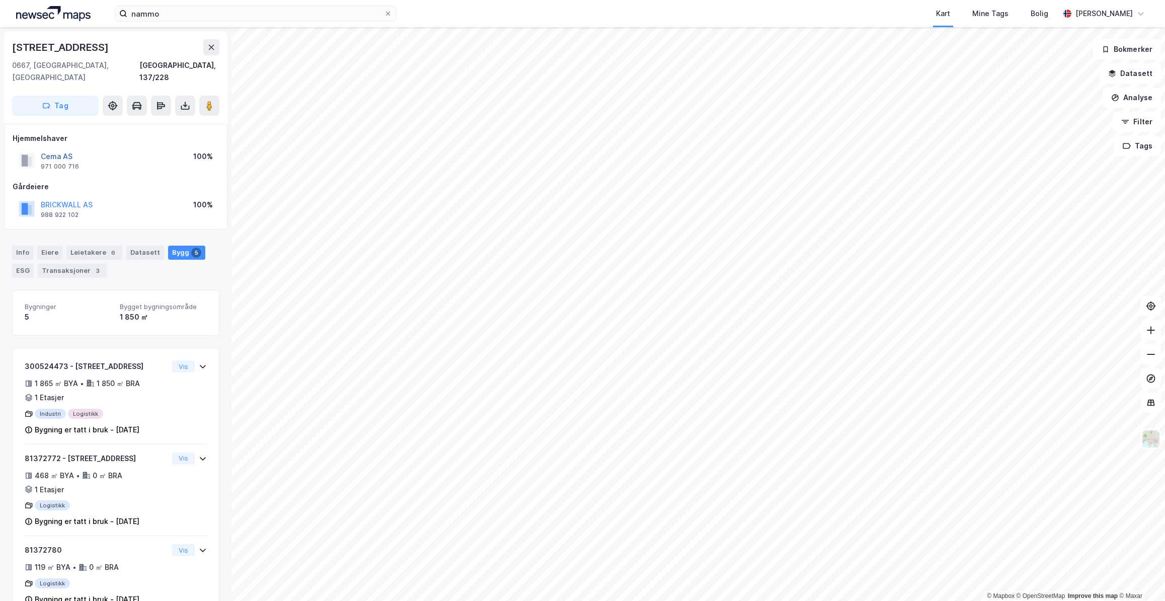
click at [0, 0] on button "Cema AS" at bounding box center [0, 0] width 0 height 0
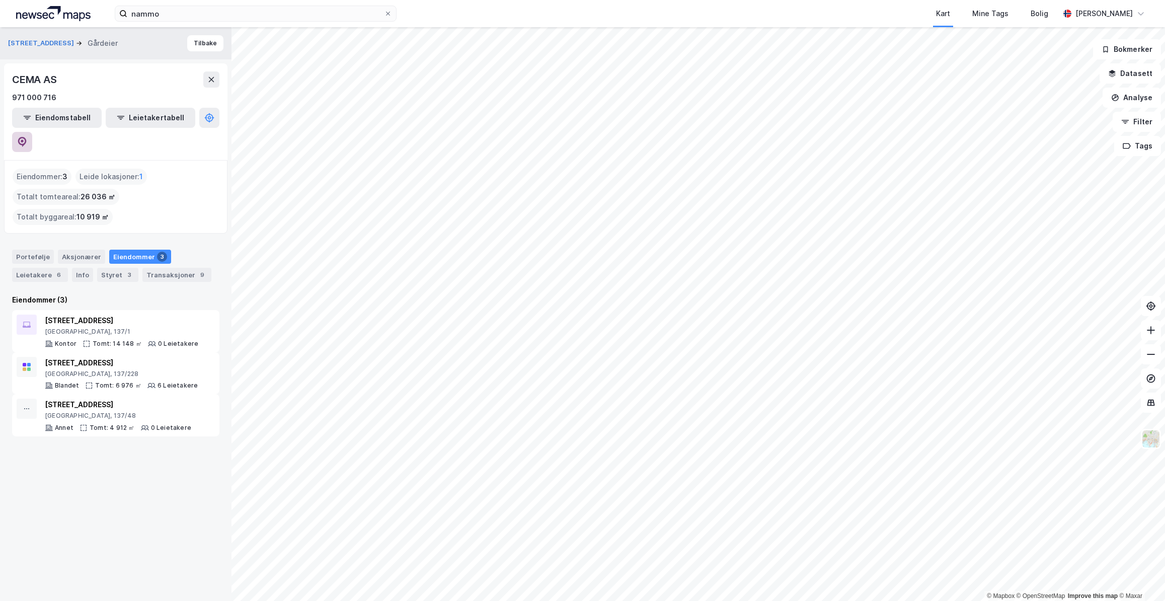
click at [27, 137] on icon at bounding box center [22, 142] width 9 height 10
click at [576, 6] on div "Kart Mine Tags Bolig" at bounding box center [752, 13] width 614 height 27
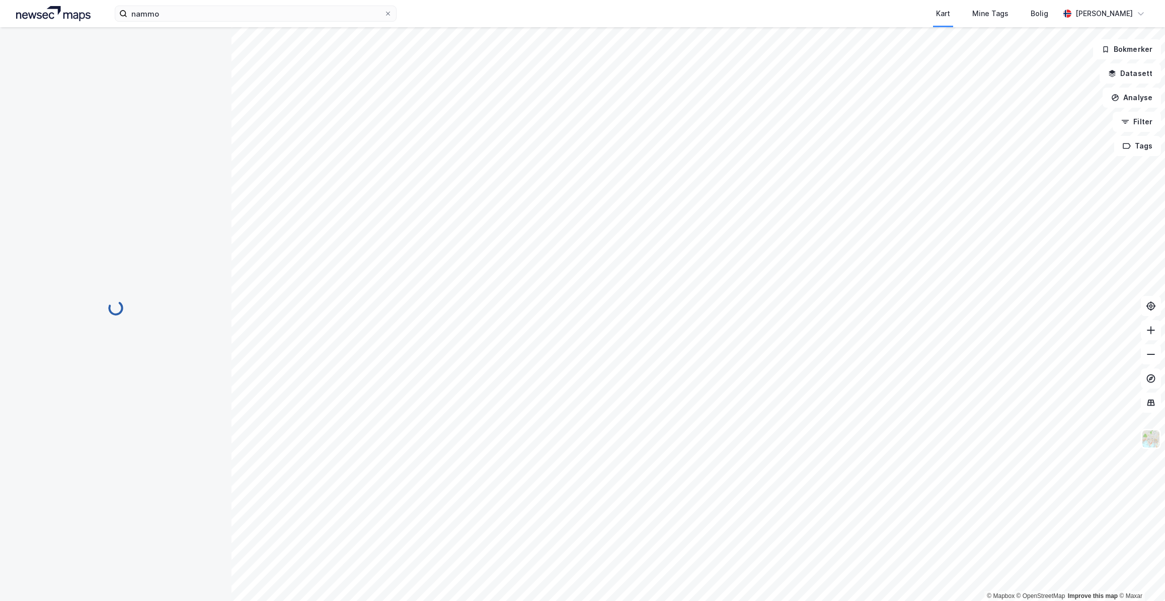
scroll to position [3, 0]
